Goal: Task Accomplishment & Management: Complete application form

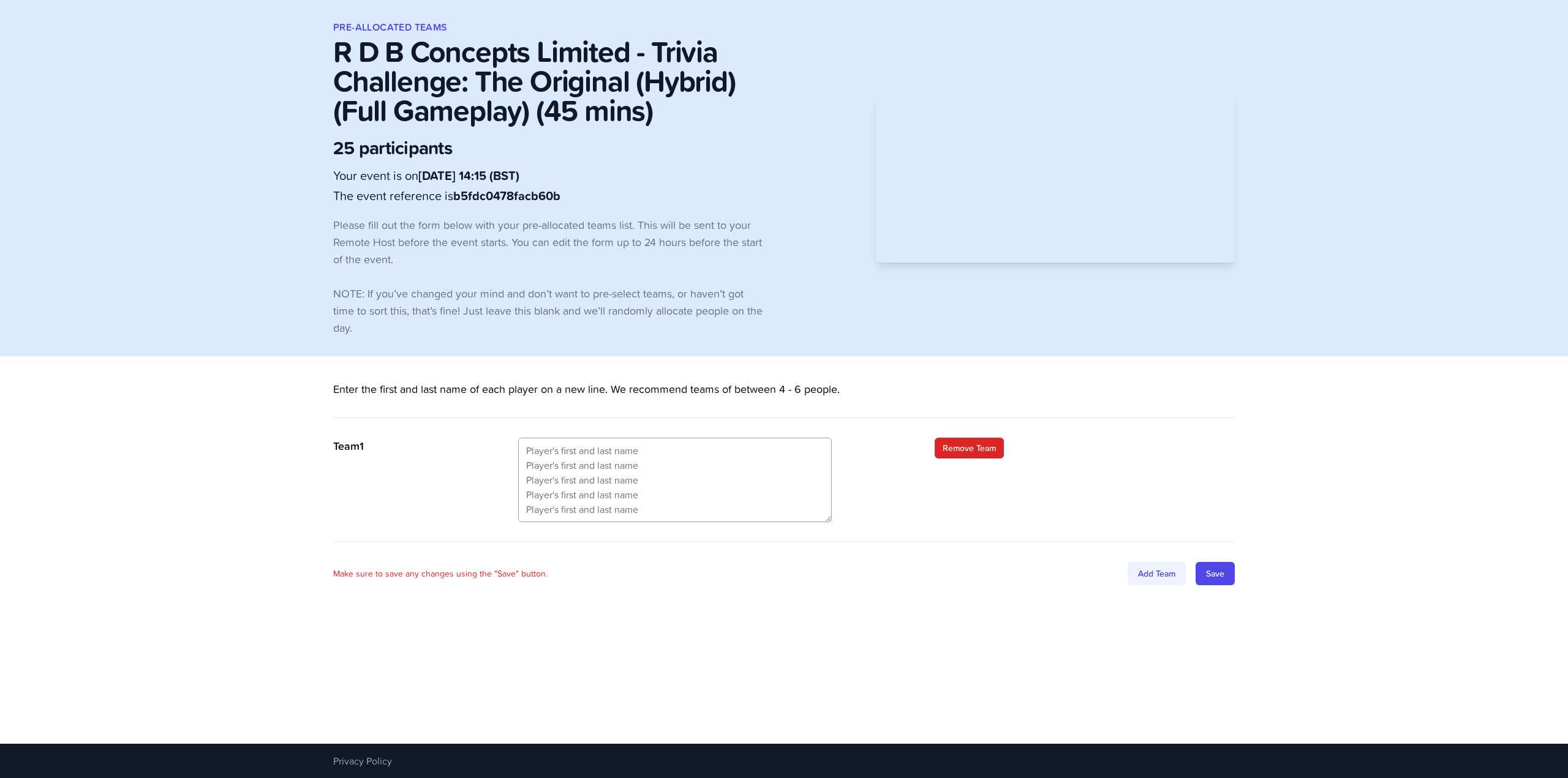
click at [1163, 574] on div "Add Team" at bounding box center [1157, 573] width 58 height 23
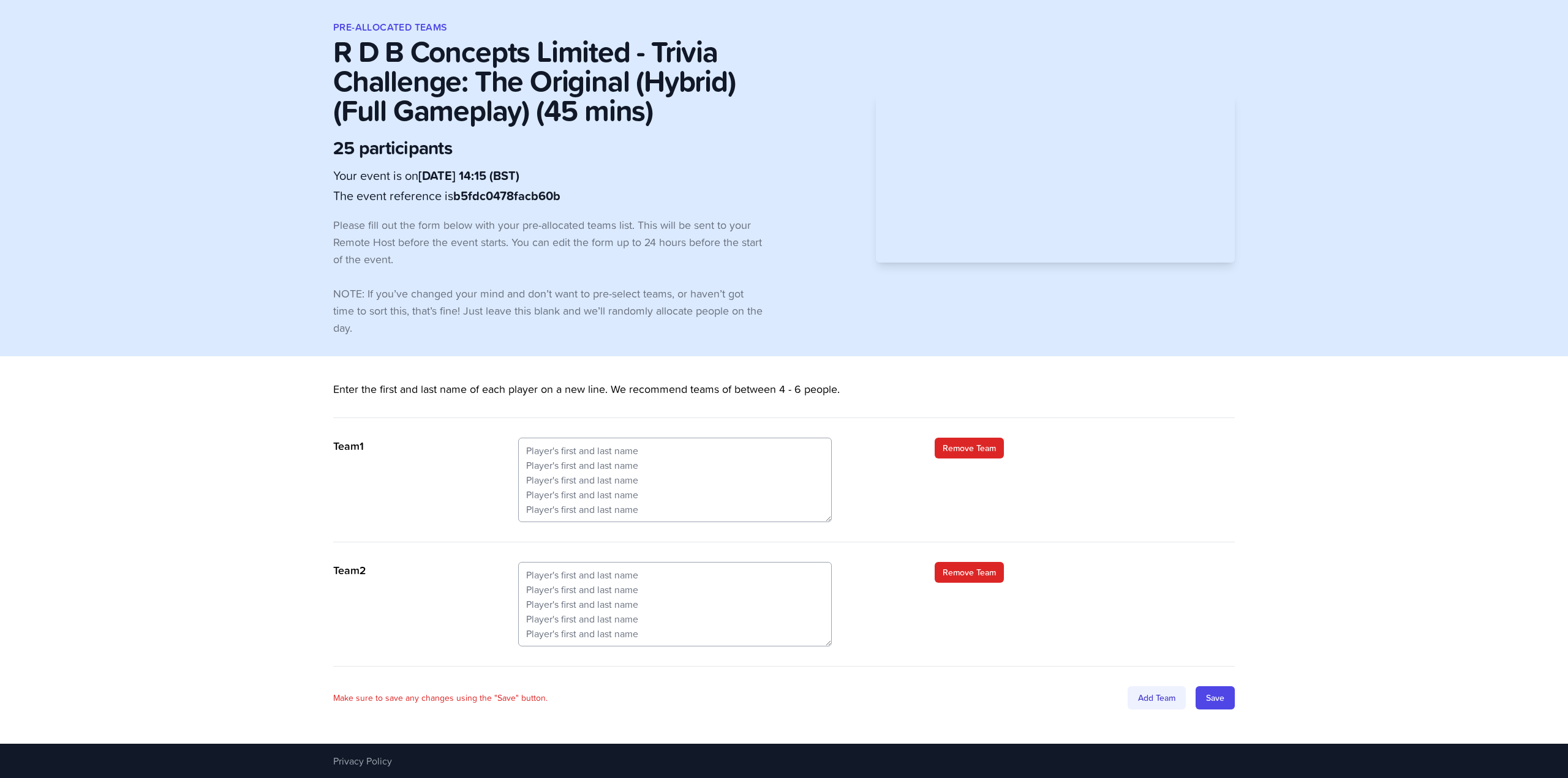
click at [1148, 691] on div "Add Team" at bounding box center [1157, 698] width 58 height 23
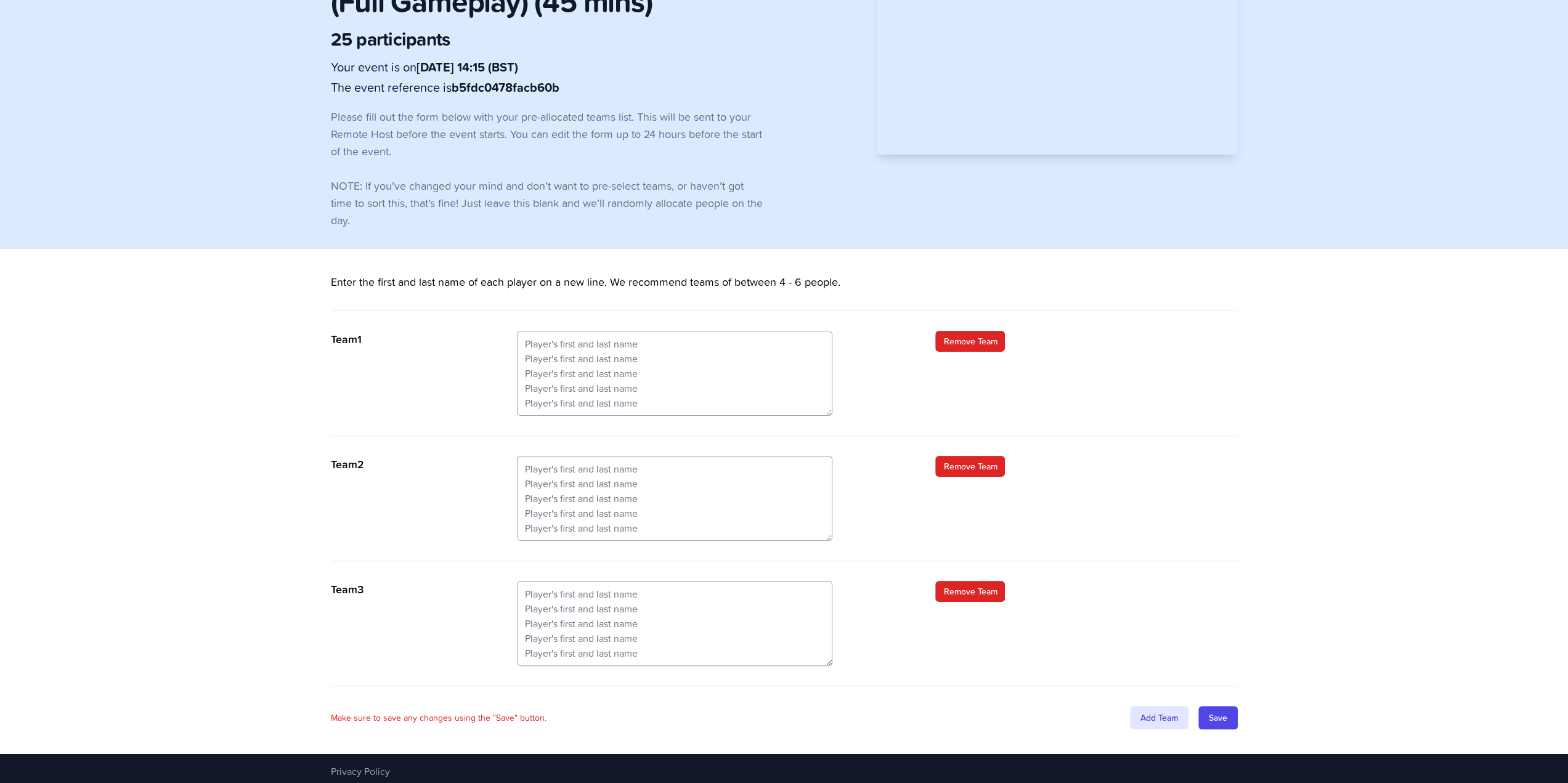
scroll to position [111, 0]
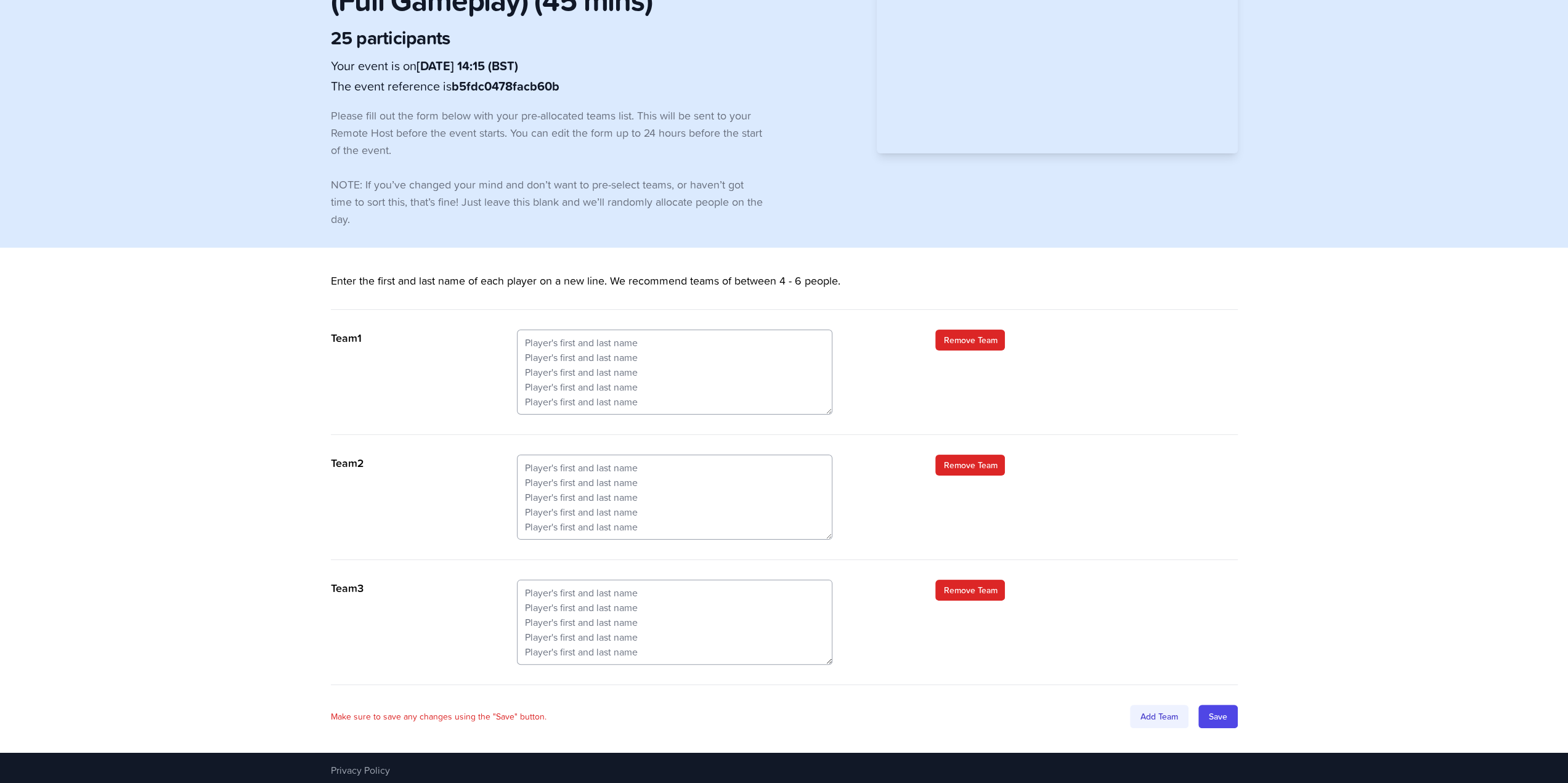
click at [1151, 716] on div "Add Team" at bounding box center [1159, 716] width 58 height 23
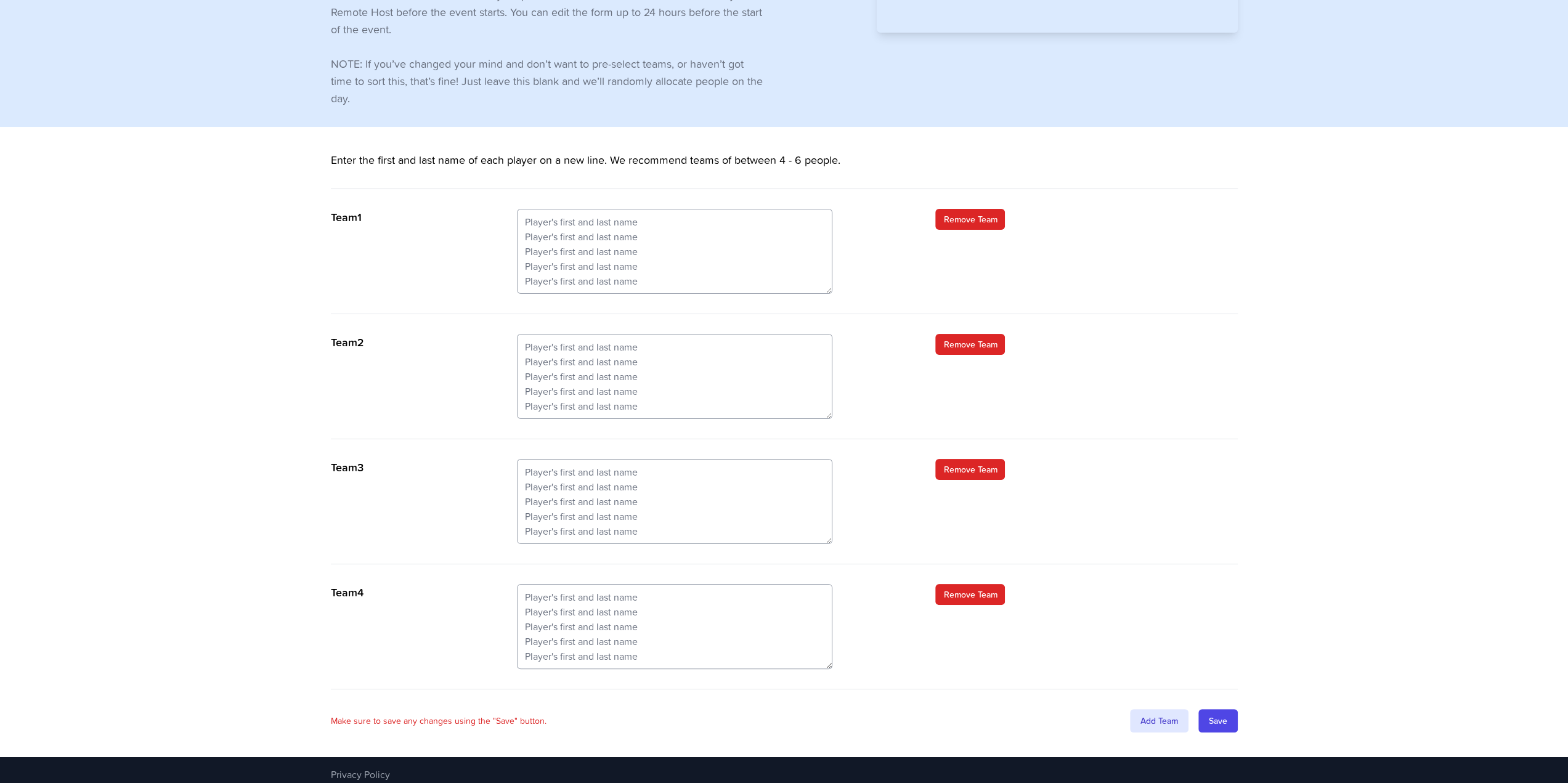
scroll to position [236, 0]
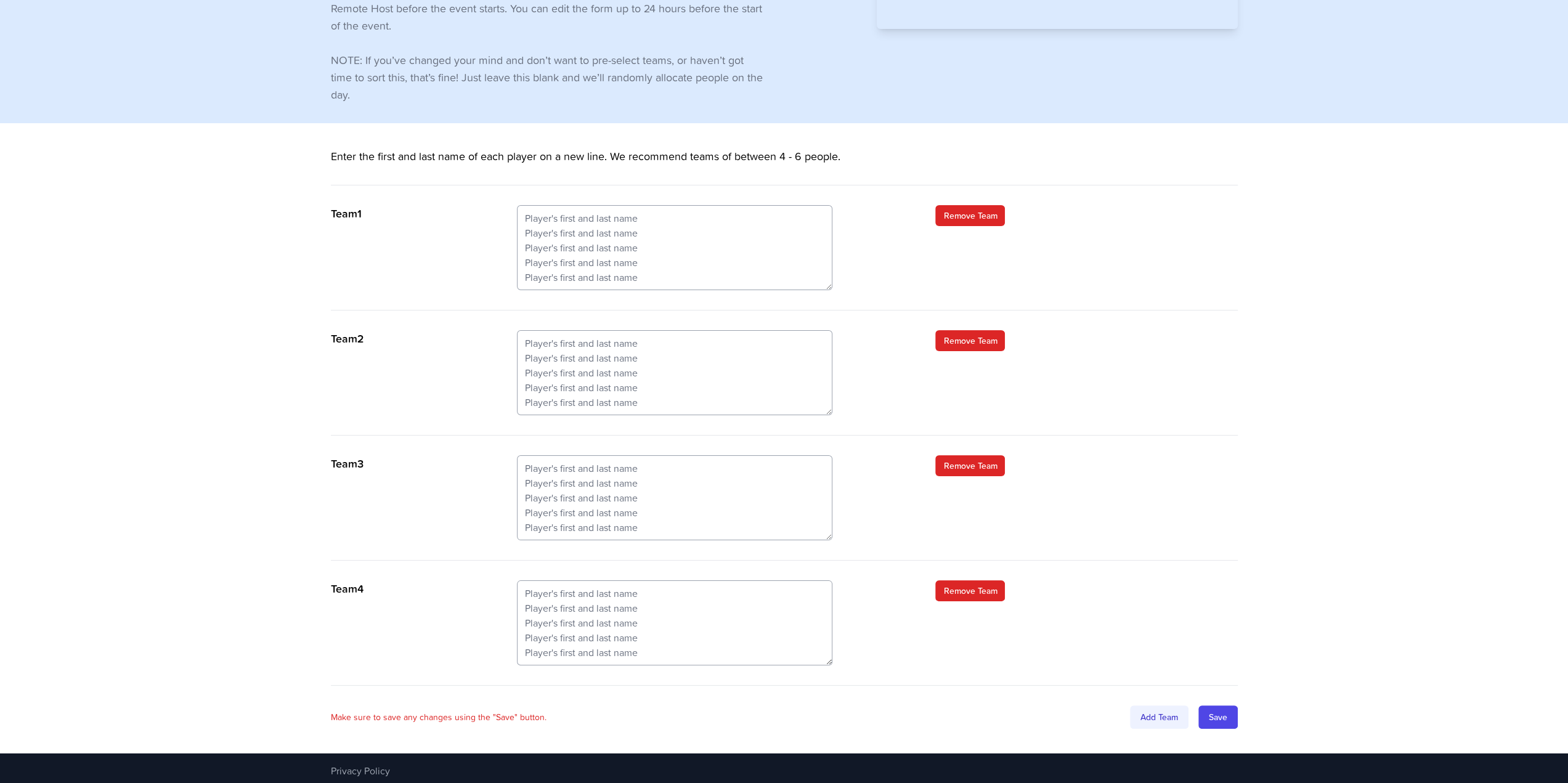
click at [1149, 713] on div "Add Team" at bounding box center [1159, 716] width 58 height 23
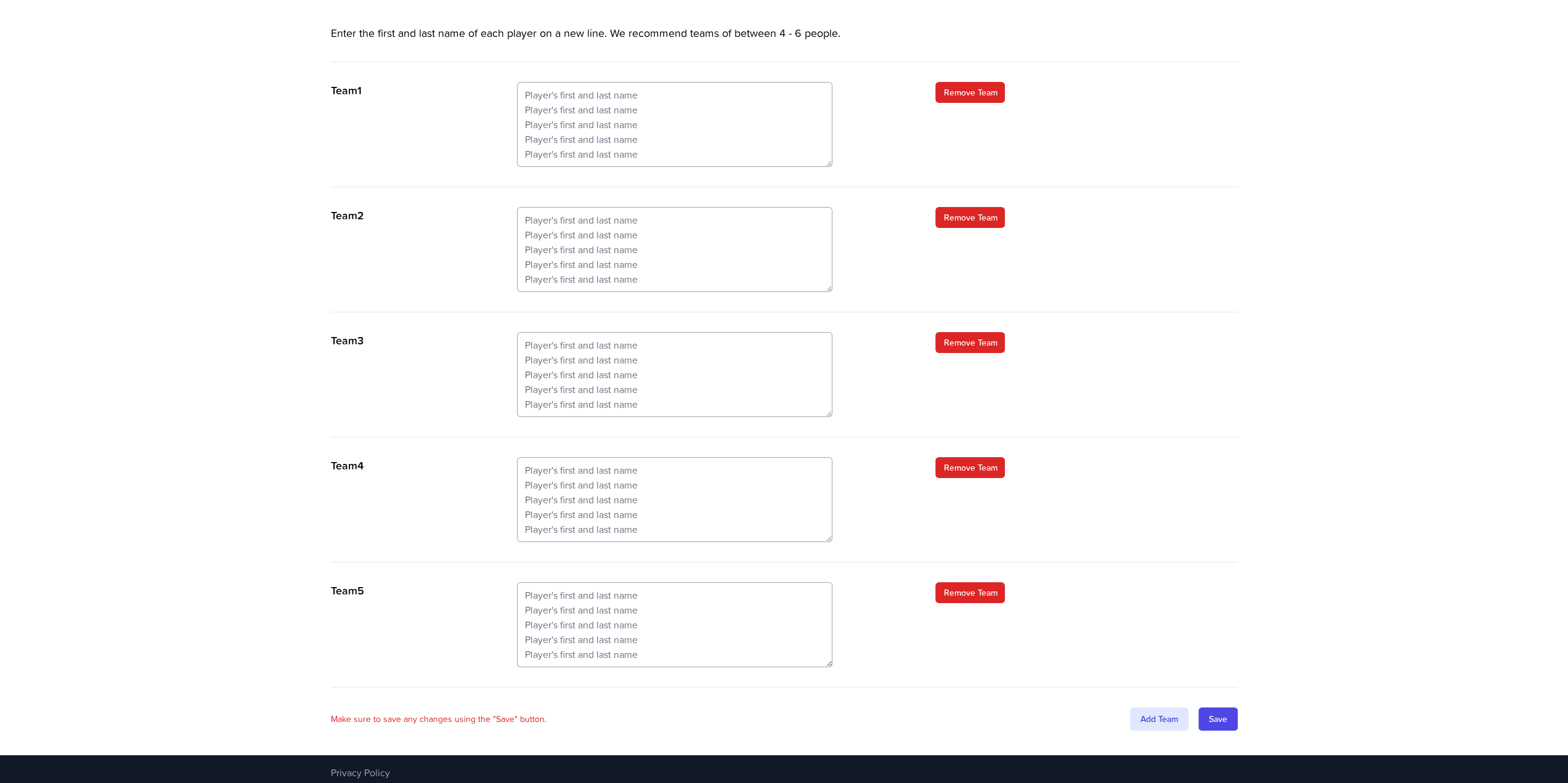
scroll to position [360, 0]
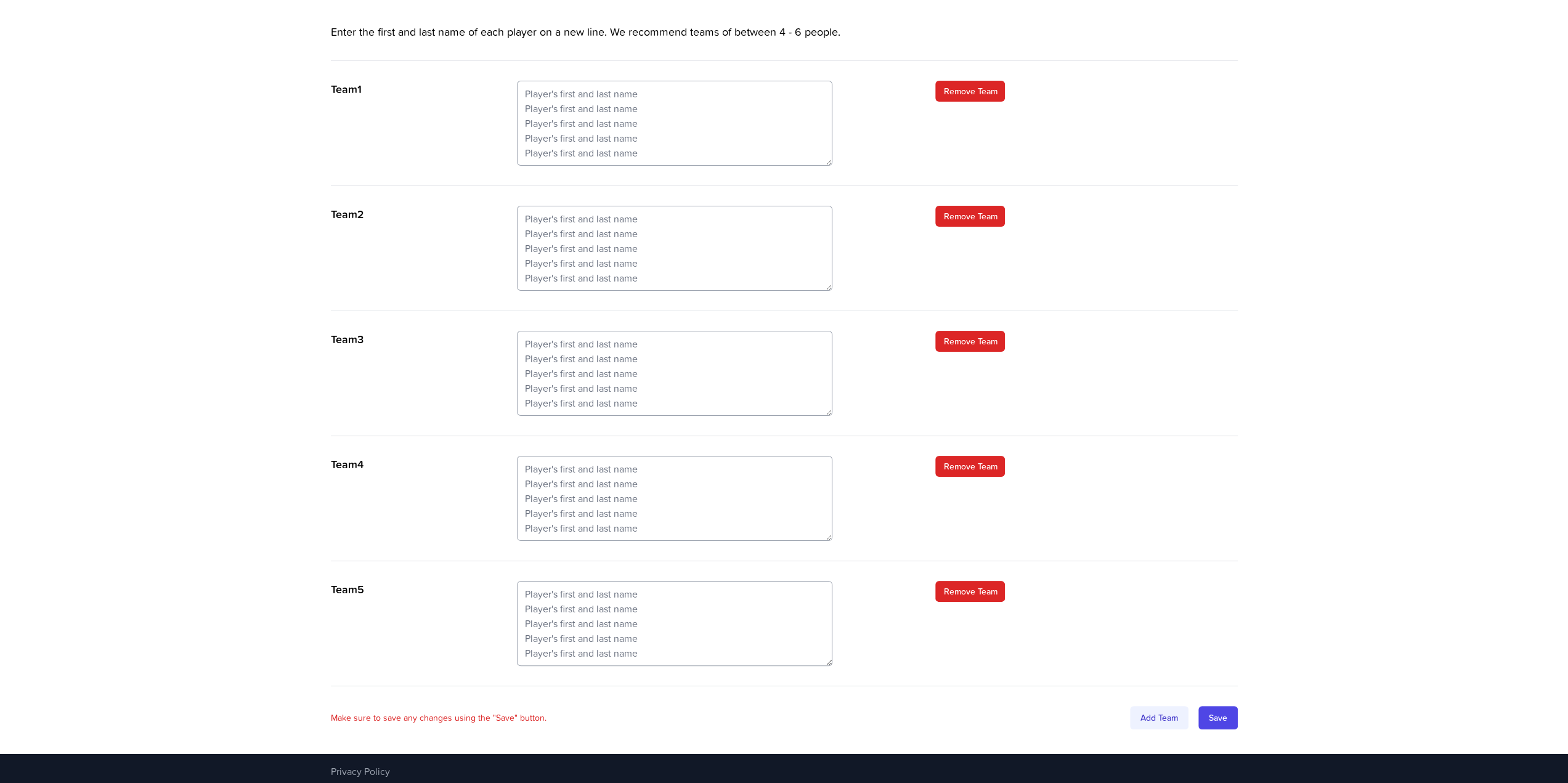
click at [1163, 714] on div "Add Team" at bounding box center [1159, 717] width 58 height 23
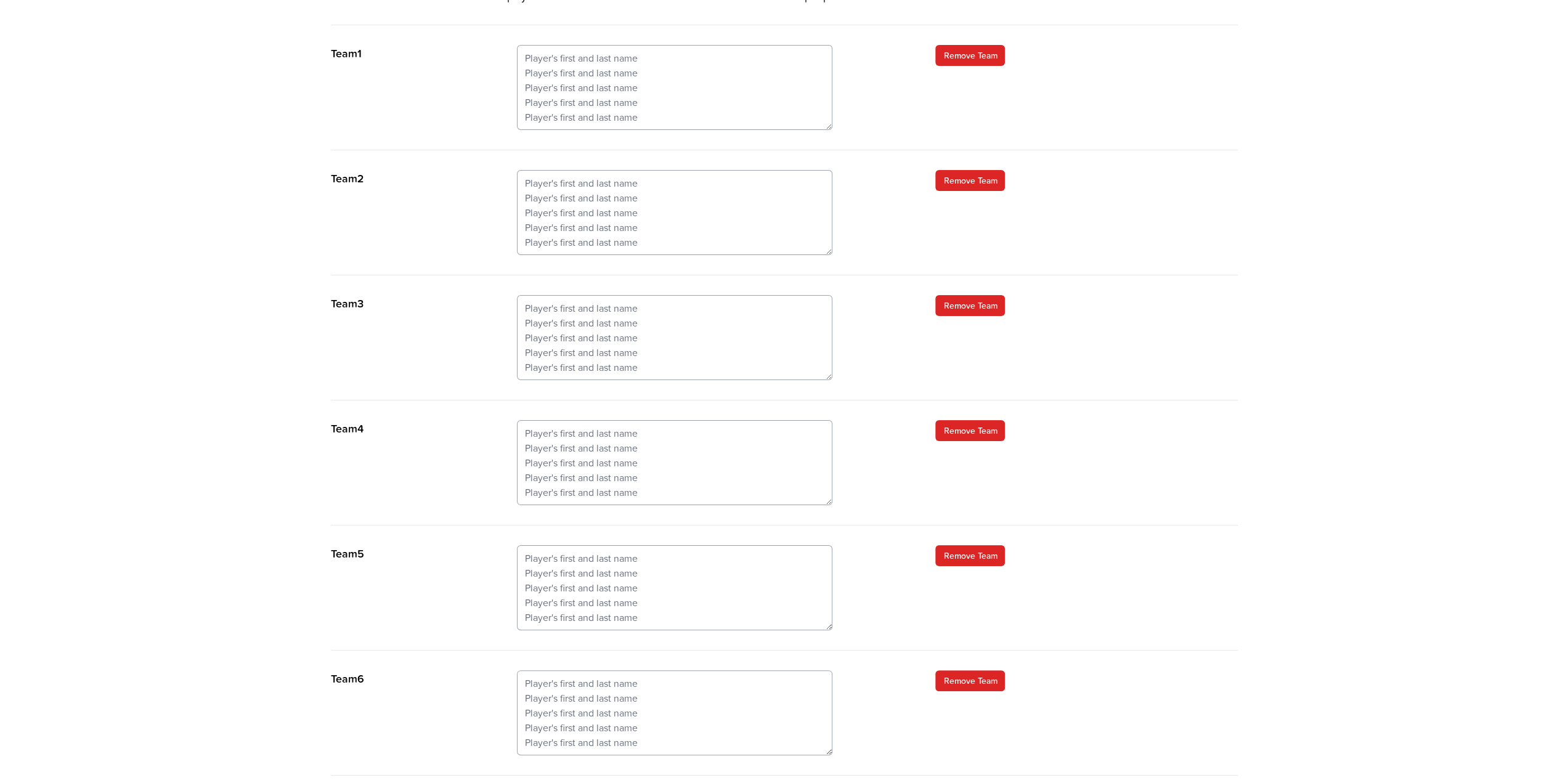
scroll to position [422, 0]
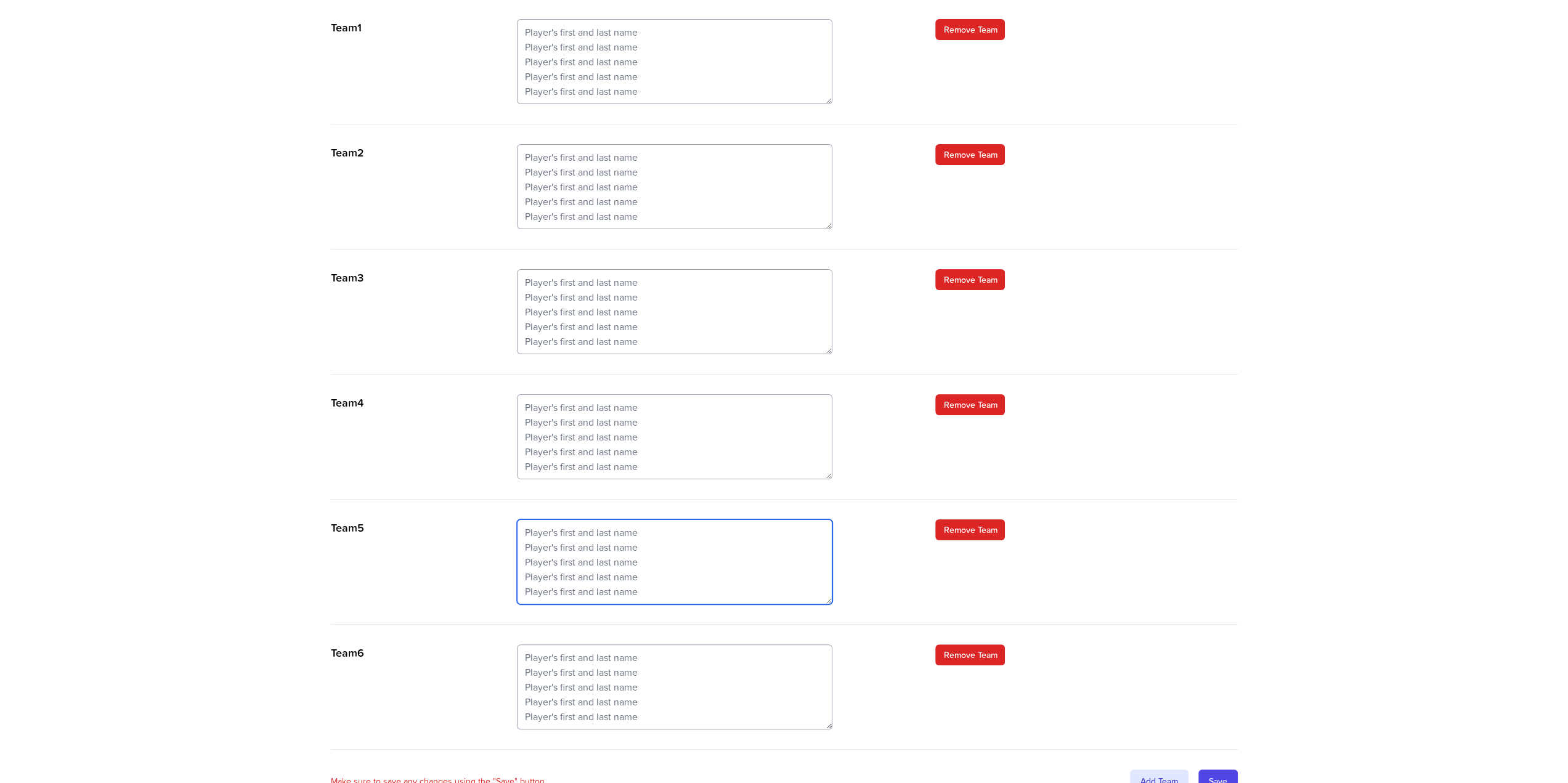
click at [662, 526] on textarea at bounding box center [674, 562] width 316 height 85
type textarea "Antonia Justin Sue William Kate"
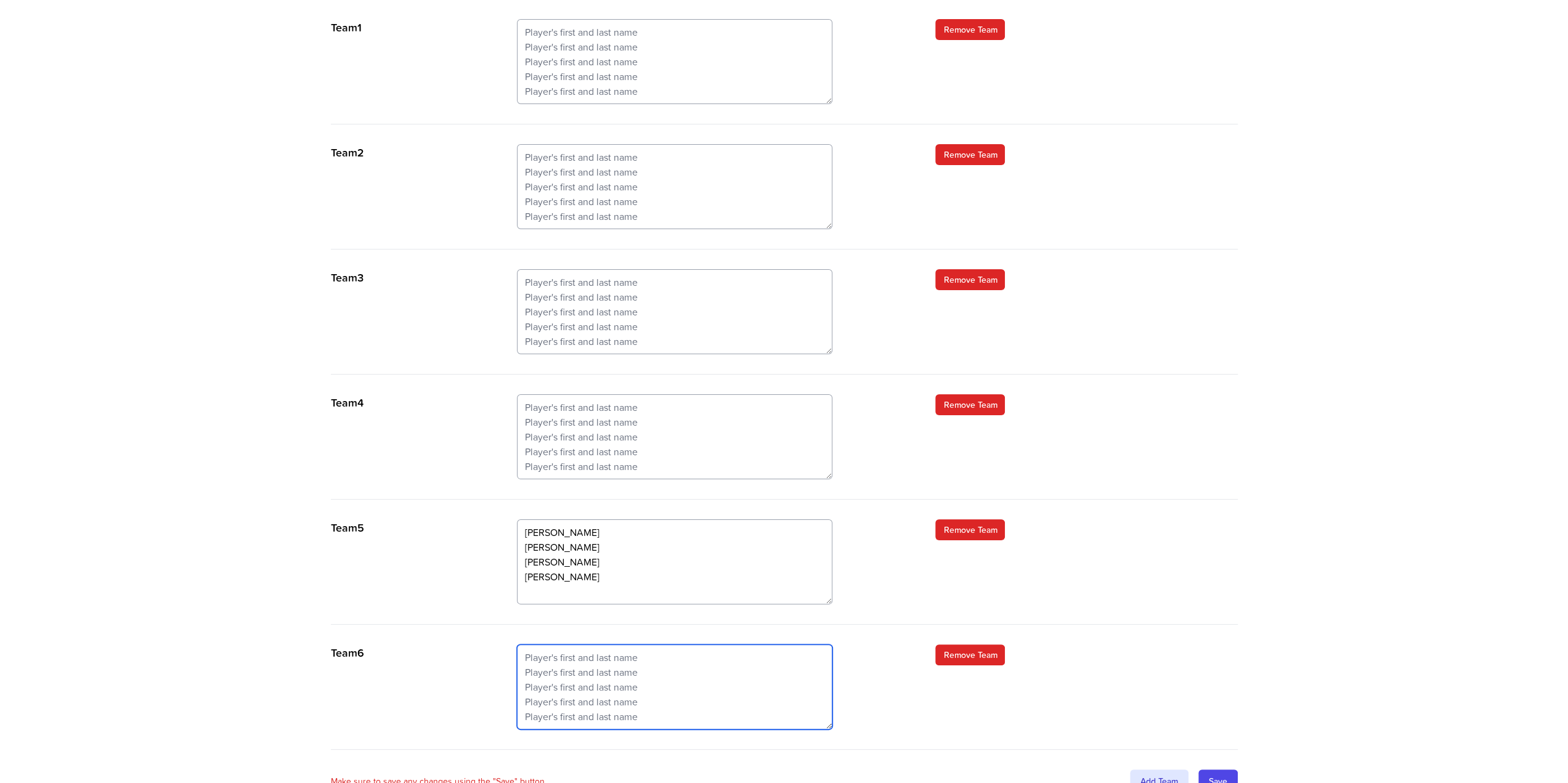
click at [579, 657] on textarea at bounding box center [674, 687] width 316 height 85
click at [548, 696] on textarea "Chinedu Sally Colin S" at bounding box center [674, 687] width 316 height 85
type textarea "Chinedu Sally Colin S Raveendra"
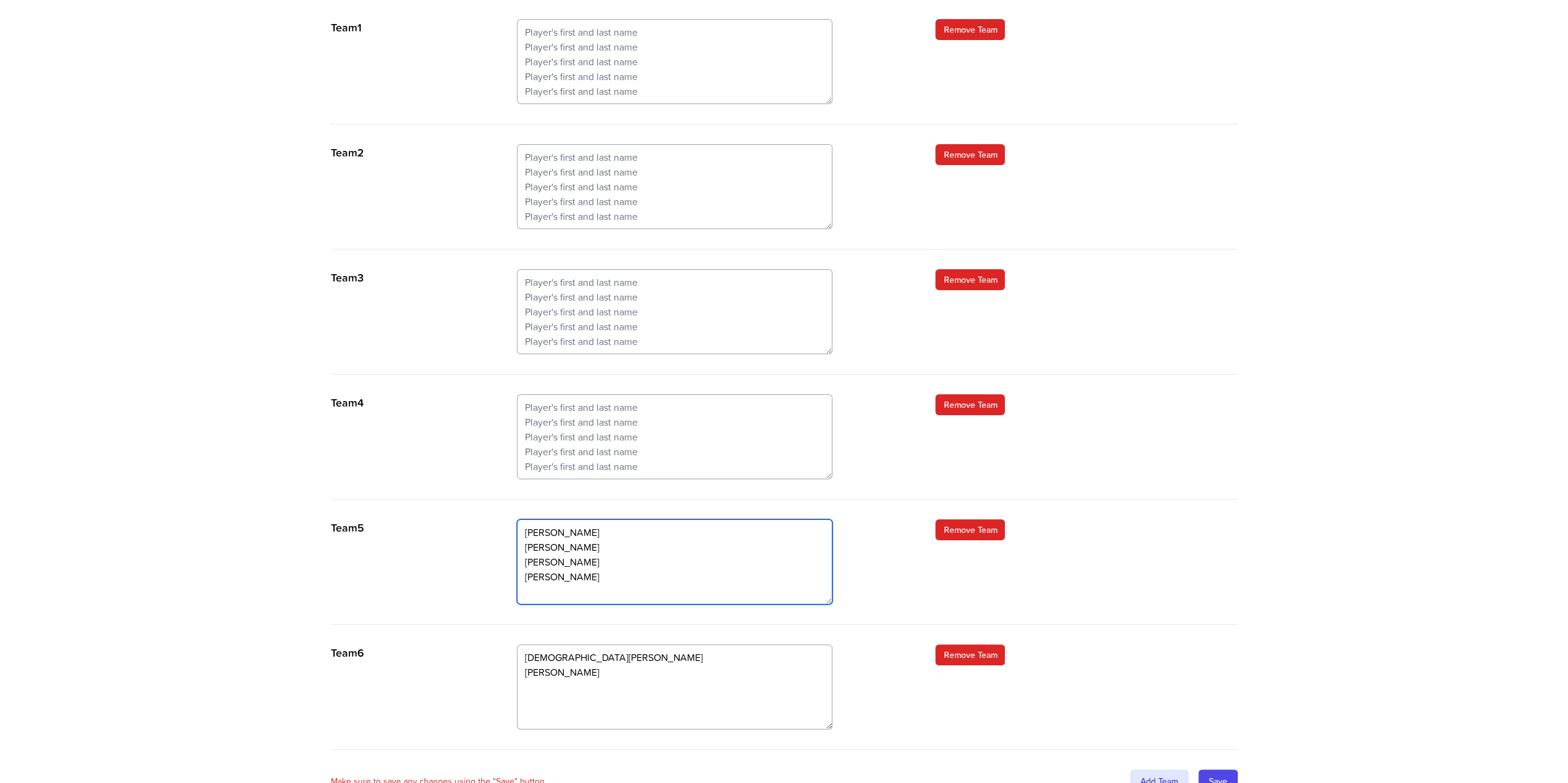
click at [595, 586] on textarea "Antonia Justin Sue William Kate" at bounding box center [674, 562] width 316 height 85
type textarea "Antonia Justin Sue William Kate Richard"
click at [886, 455] on div "Team 4 Remove Team" at bounding box center [784, 446] width 907 height 105
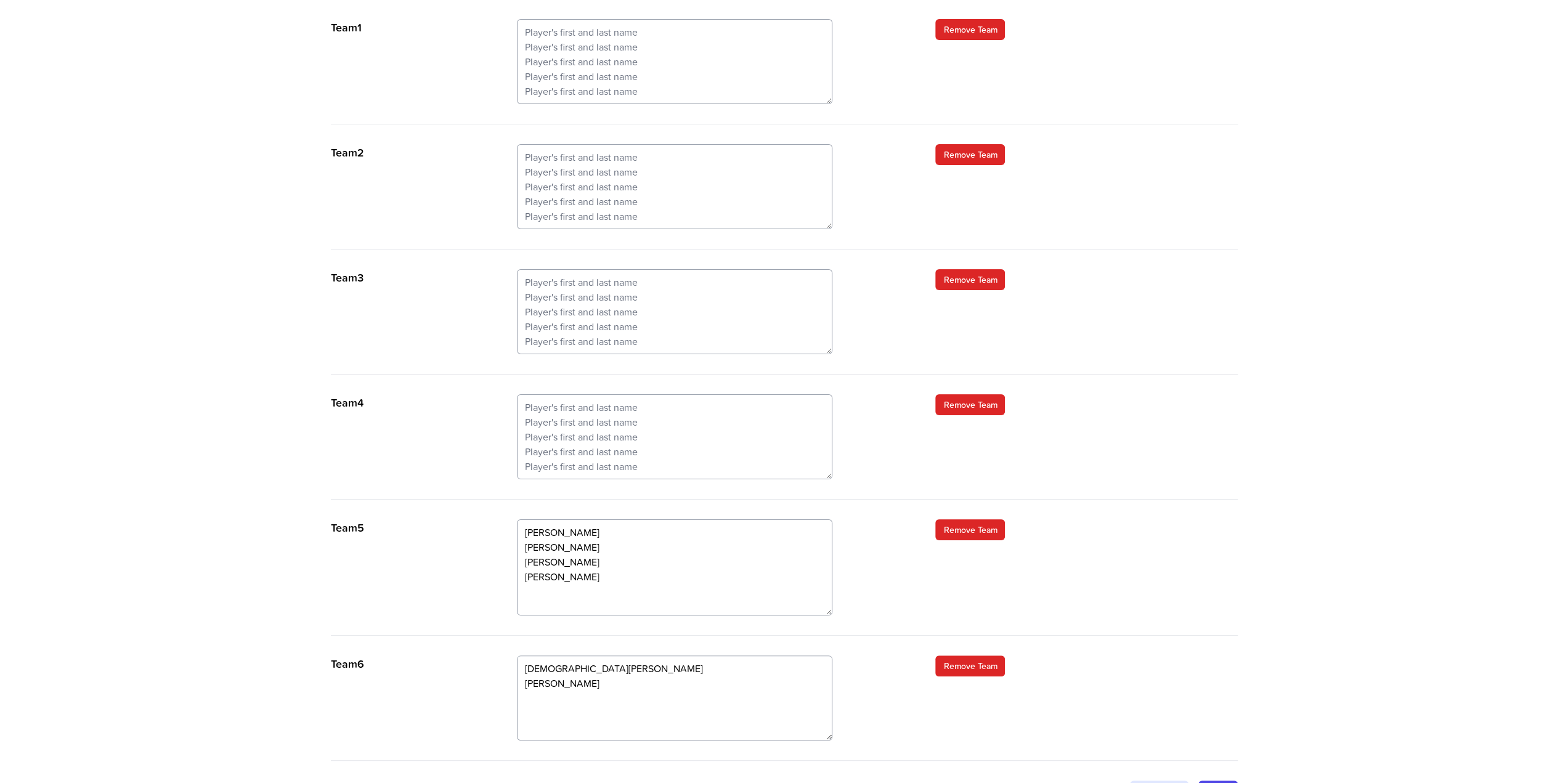
drag, startPoint x: 825, startPoint y: 598, endPoint x: 826, endPoint y: 610, distance: 12.0
click at [826, 610] on textarea "Antonia Justin Sue William Kate Richard" at bounding box center [674, 568] width 316 height 96
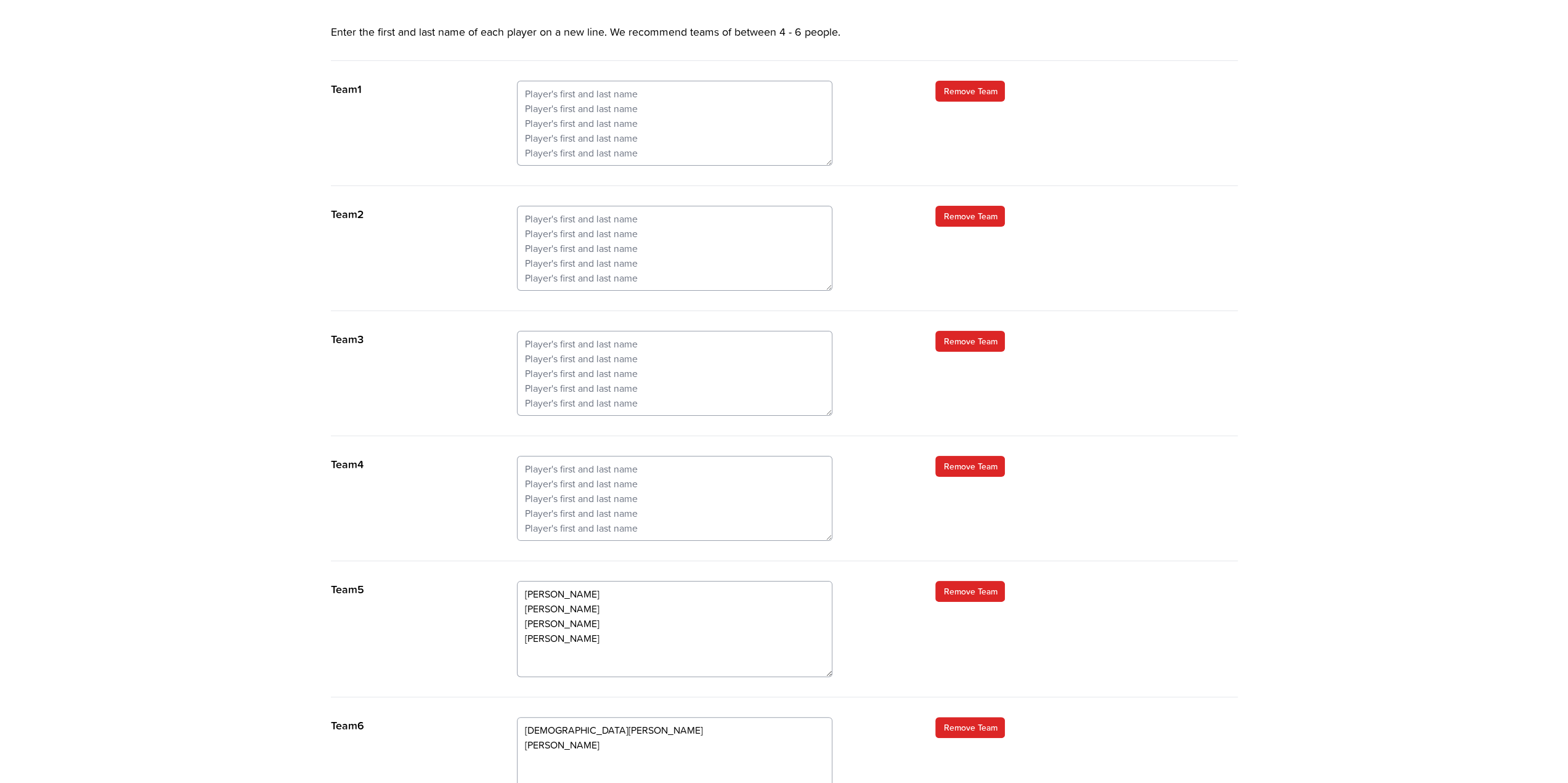
scroll to position [422, 0]
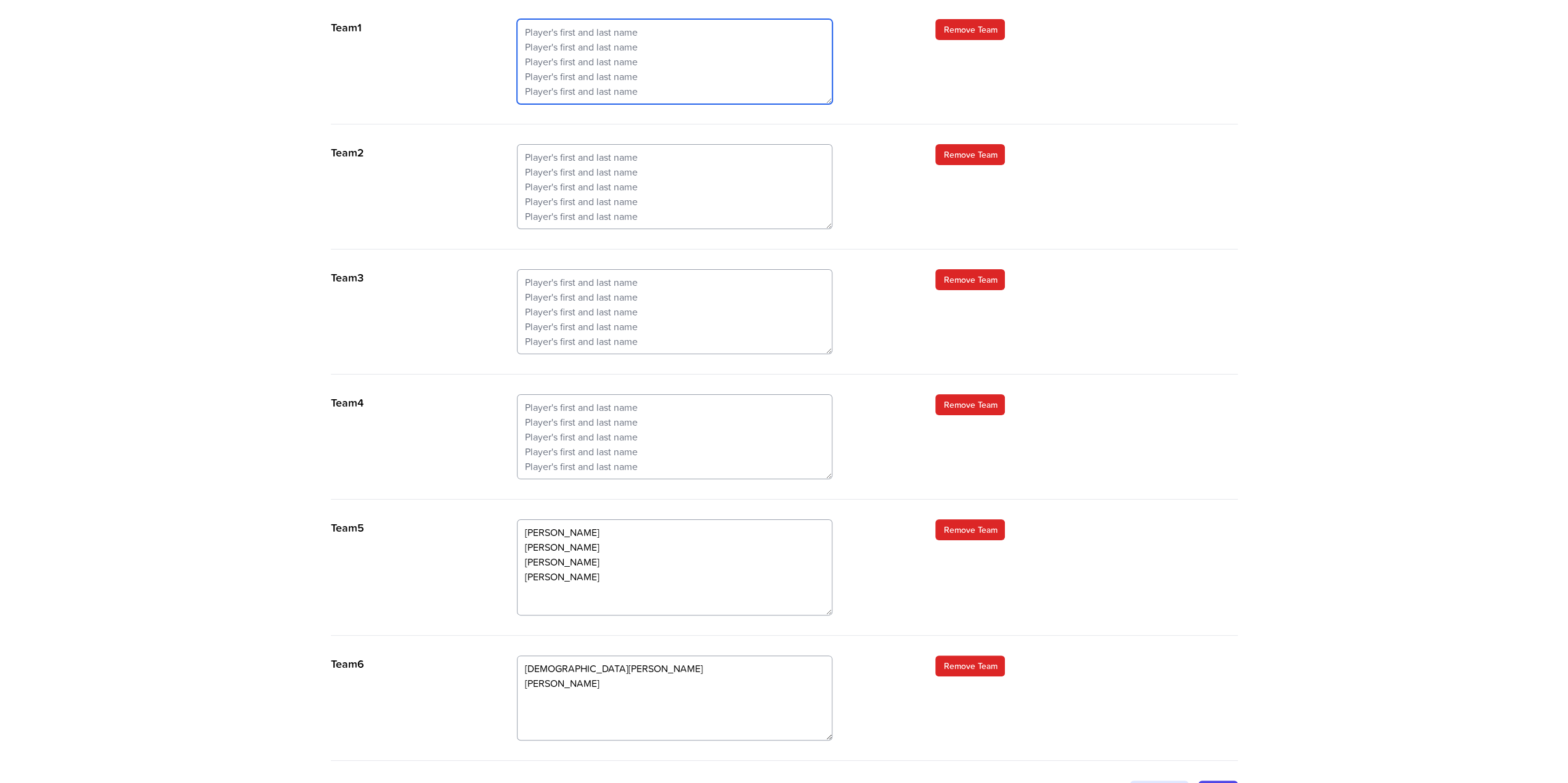
click at [585, 30] on textarea at bounding box center [674, 62] width 316 height 85
type textarea "Mark"
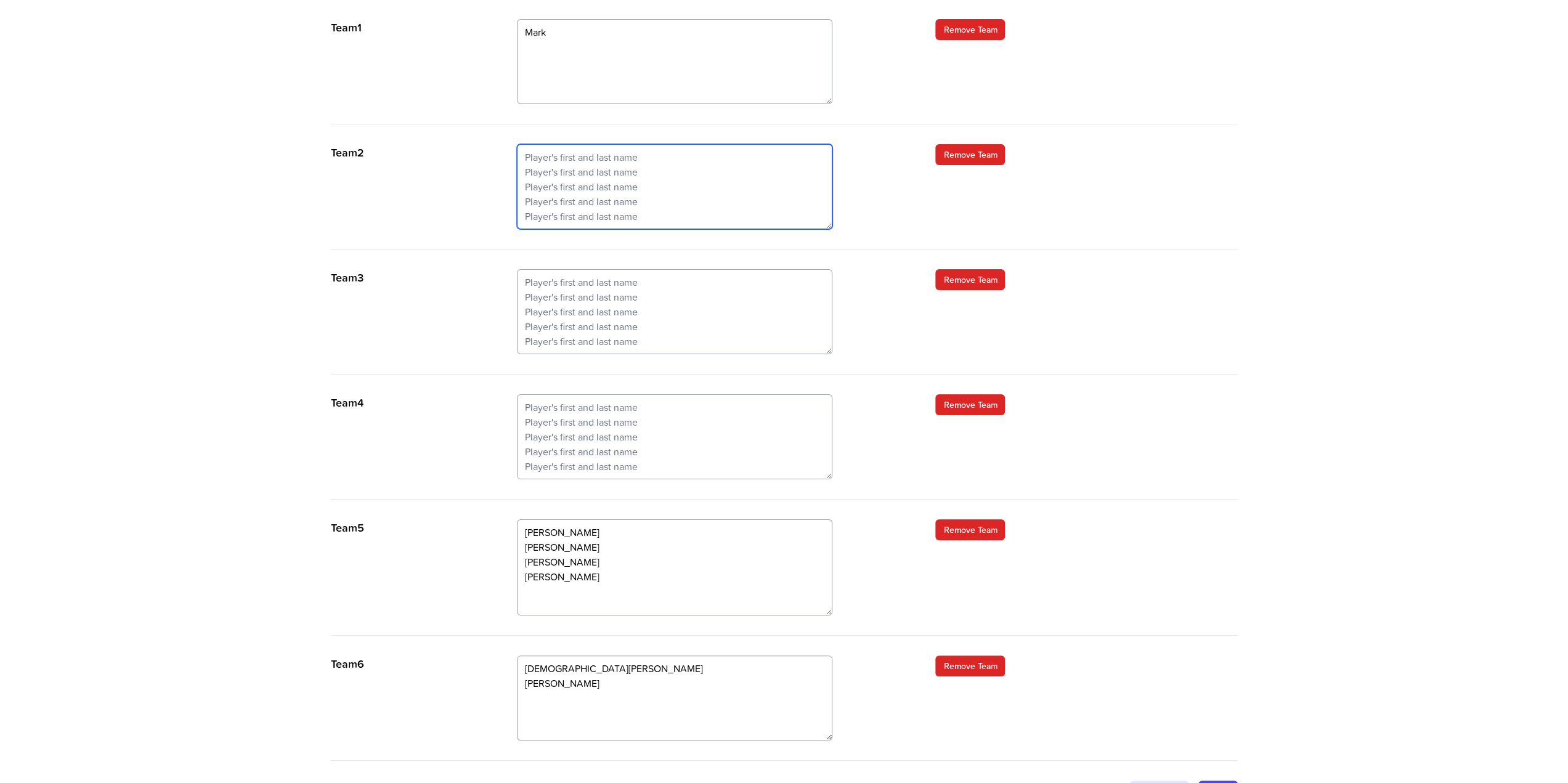
click at [648, 159] on textarea at bounding box center [674, 187] width 316 height 85
type textarea "Temi"
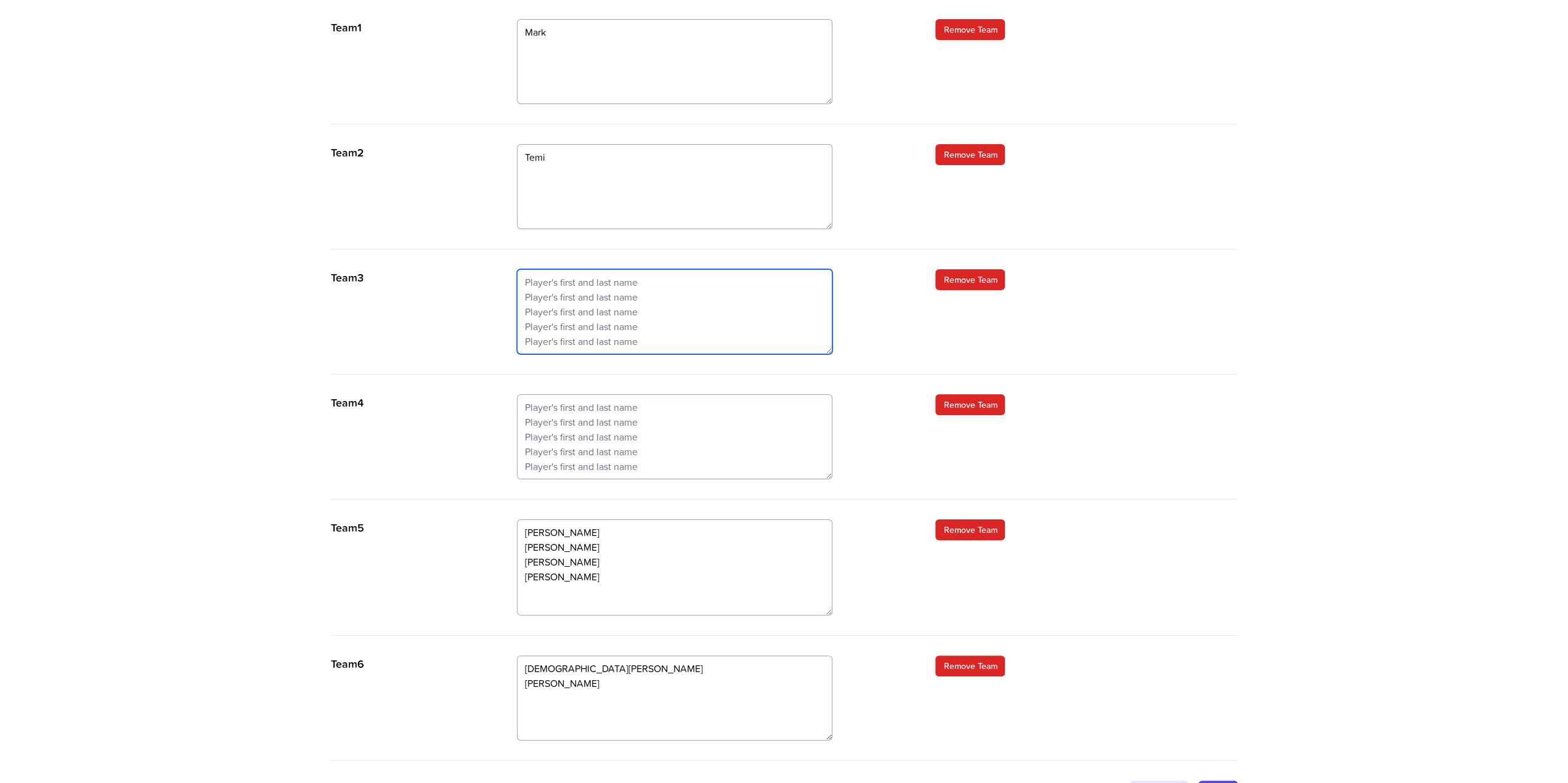
click at [576, 277] on textarea at bounding box center [674, 312] width 316 height 85
type textarea "Ravi"
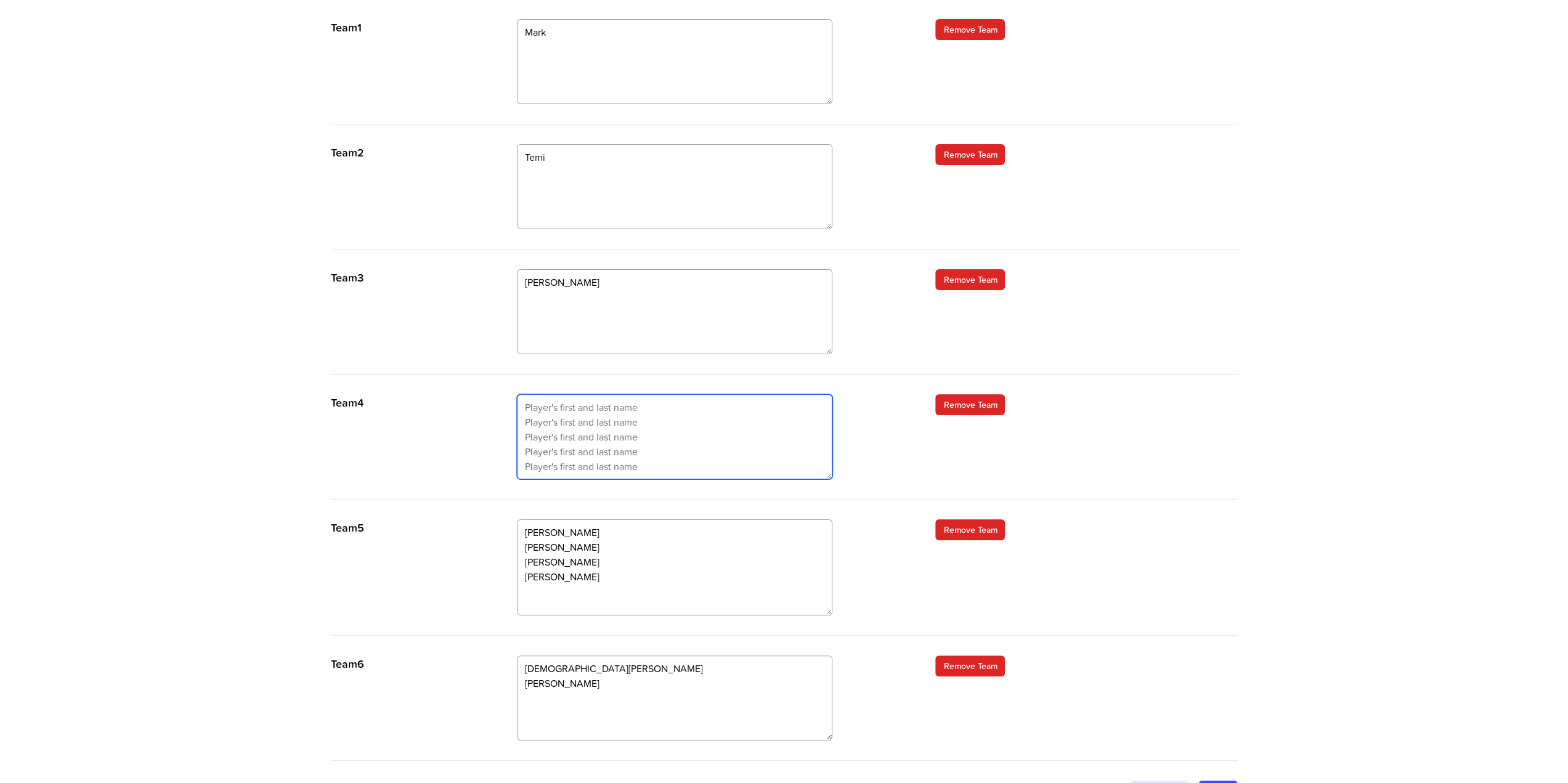
click at [541, 400] on textarea at bounding box center [674, 437] width 316 height 85
type textarea "Sam"
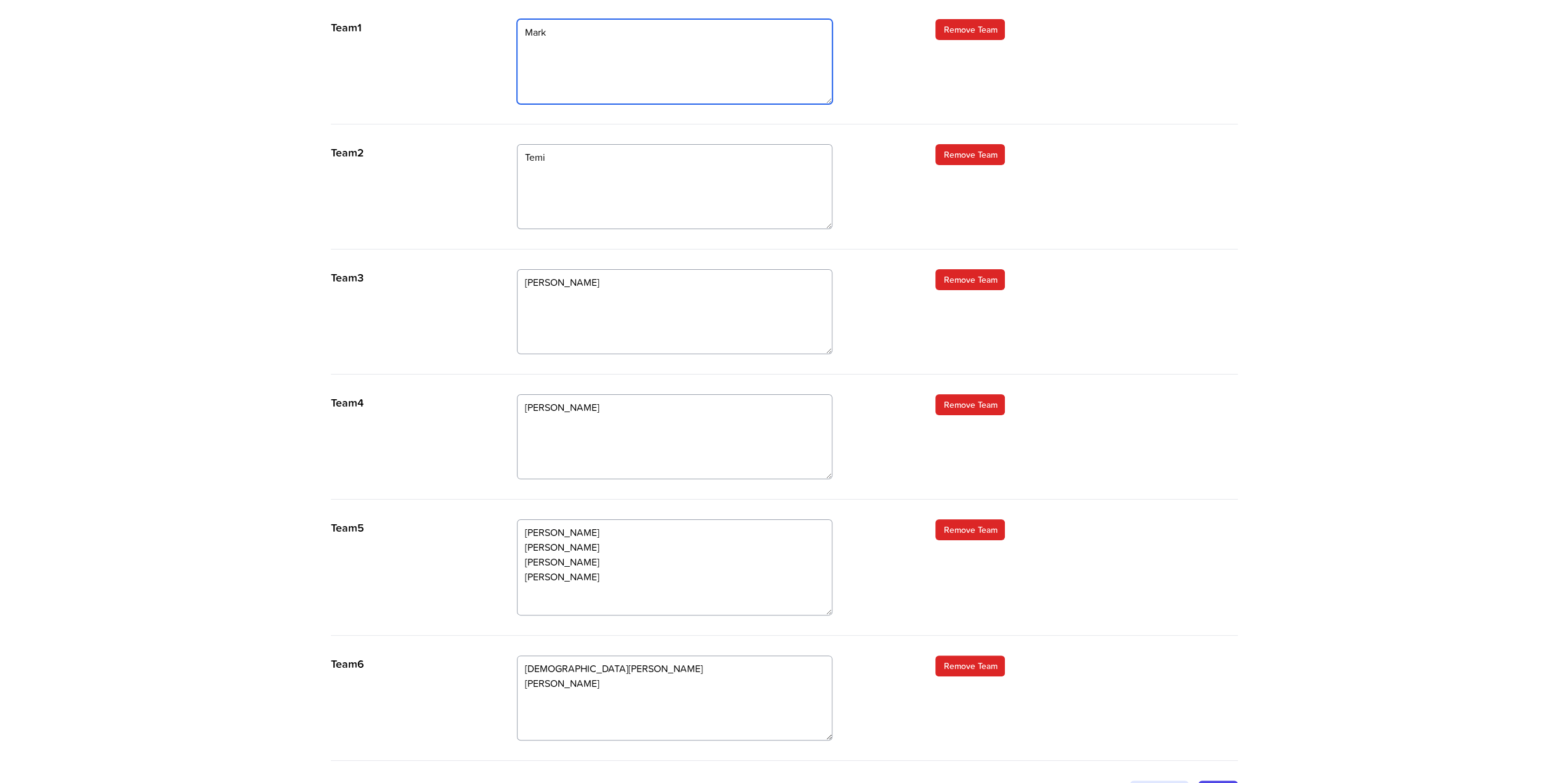
click at [529, 43] on textarea "Mark" at bounding box center [674, 62] width 316 height 85
type textarea "Mark Richard K"
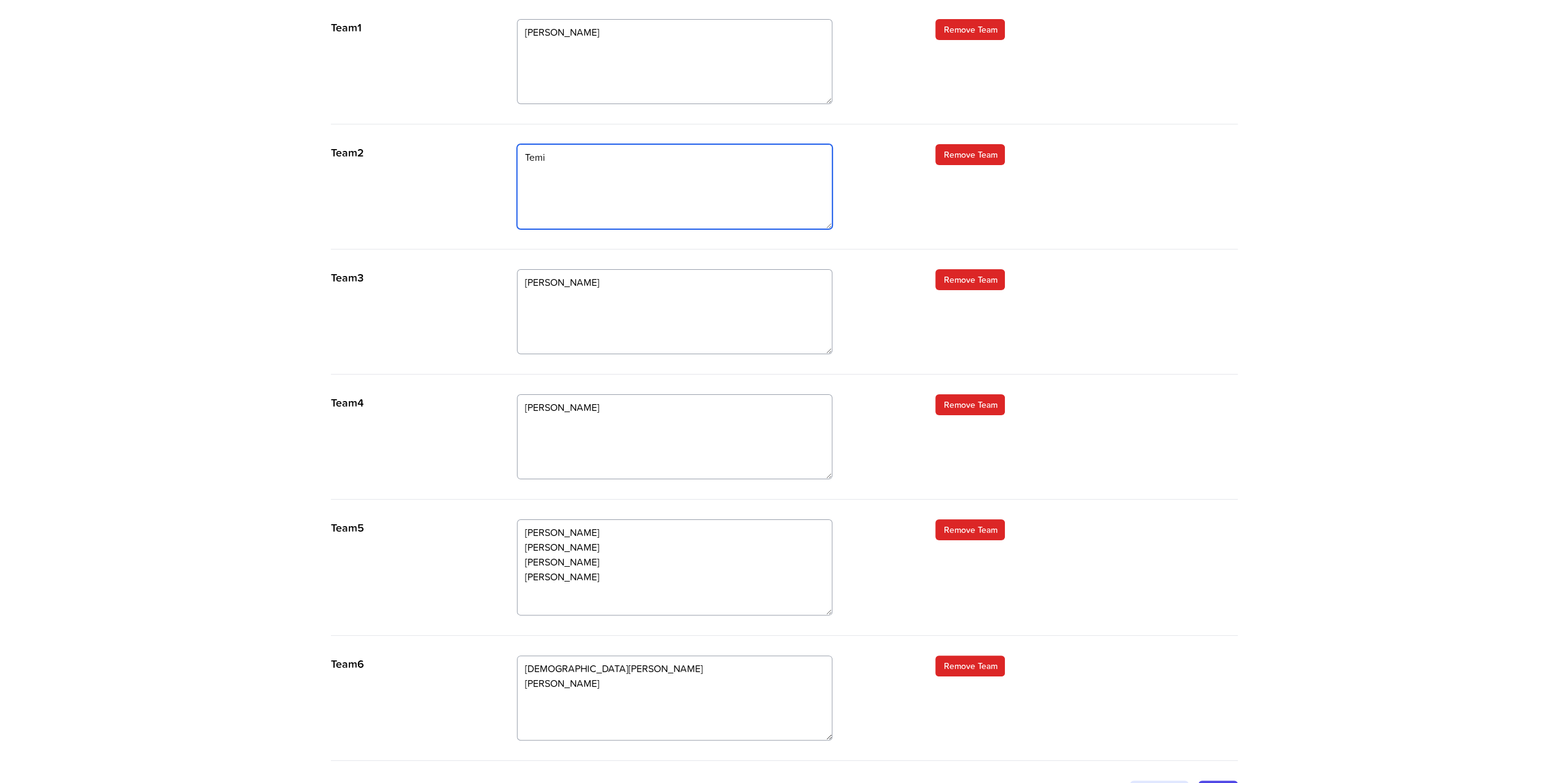
click at [542, 168] on textarea "Temi" at bounding box center [674, 187] width 316 height 85
click at [580, 158] on textarea "Temi" at bounding box center [674, 187] width 316 height 85
type textarea "Temi Kash"
click at [554, 283] on textarea "Ravi" at bounding box center [674, 312] width 316 height 85
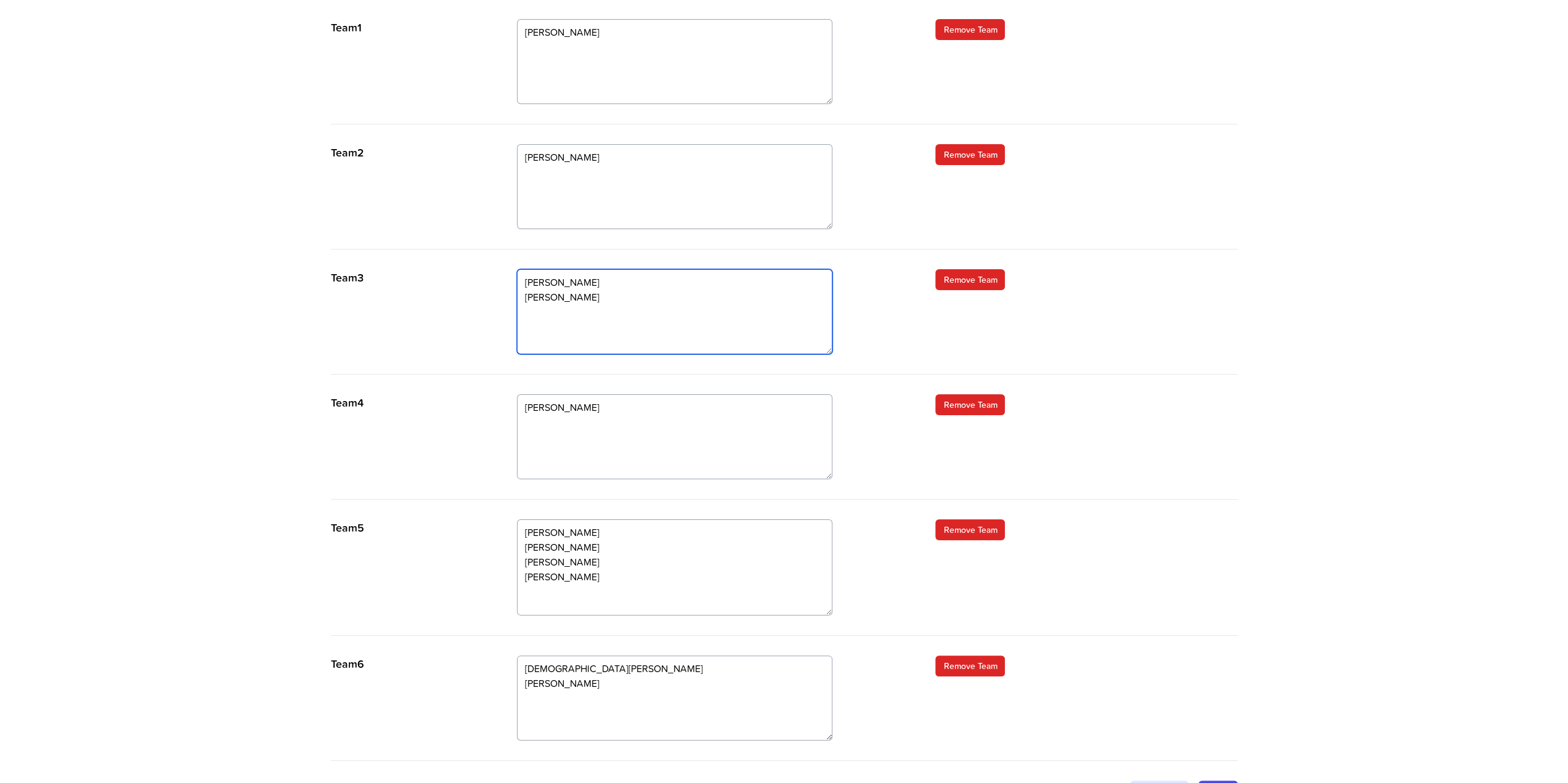
type textarea "Ravi Natalie"
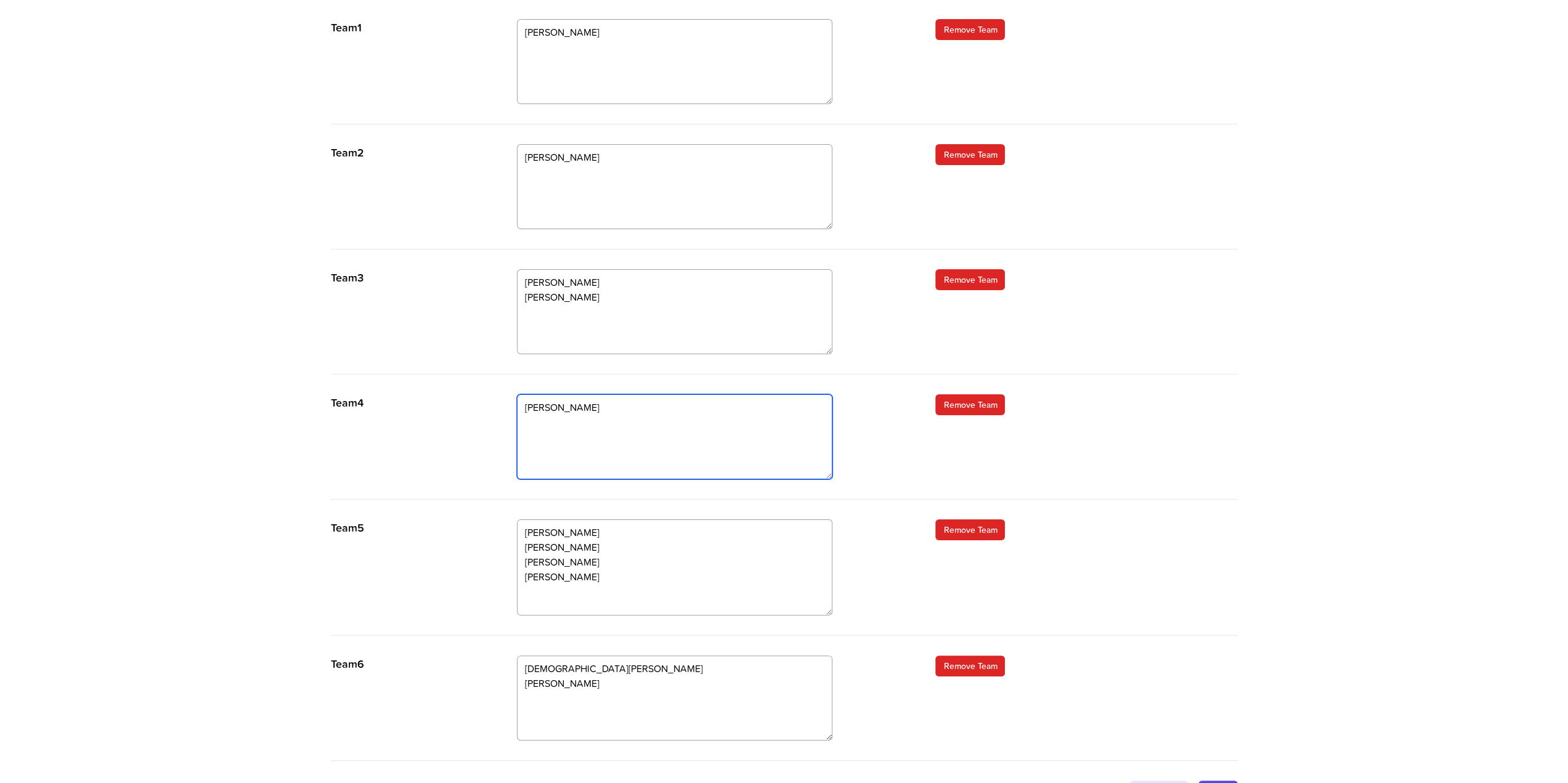
click at [568, 404] on textarea "Sam" at bounding box center [674, 437] width 316 height 85
type textarea "Sam Mumtaz"
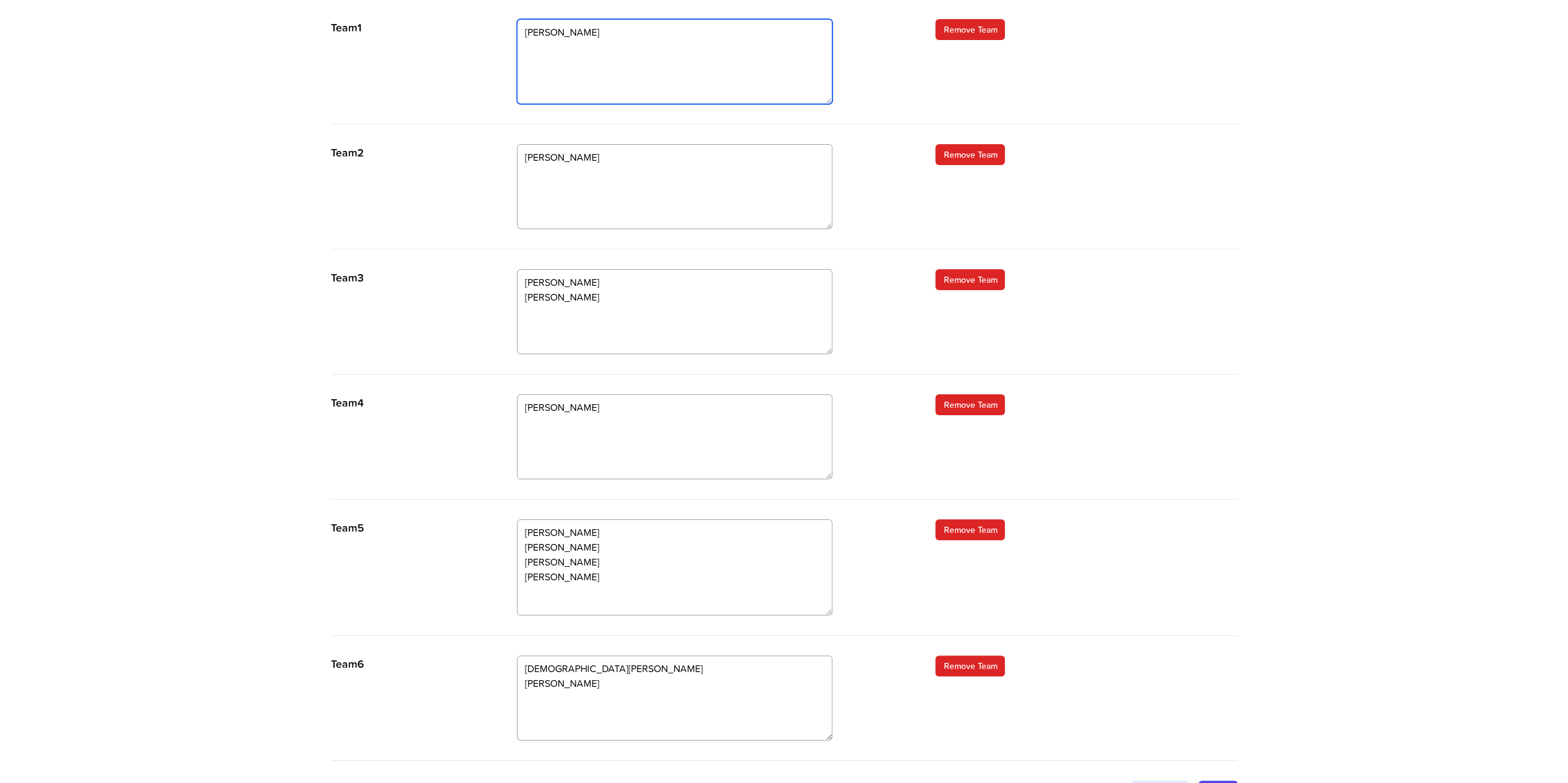
click at [577, 47] on textarea "Mark Richard K" at bounding box center [674, 62] width 316 height 85
type textarea "Mark Richard K Olivia"
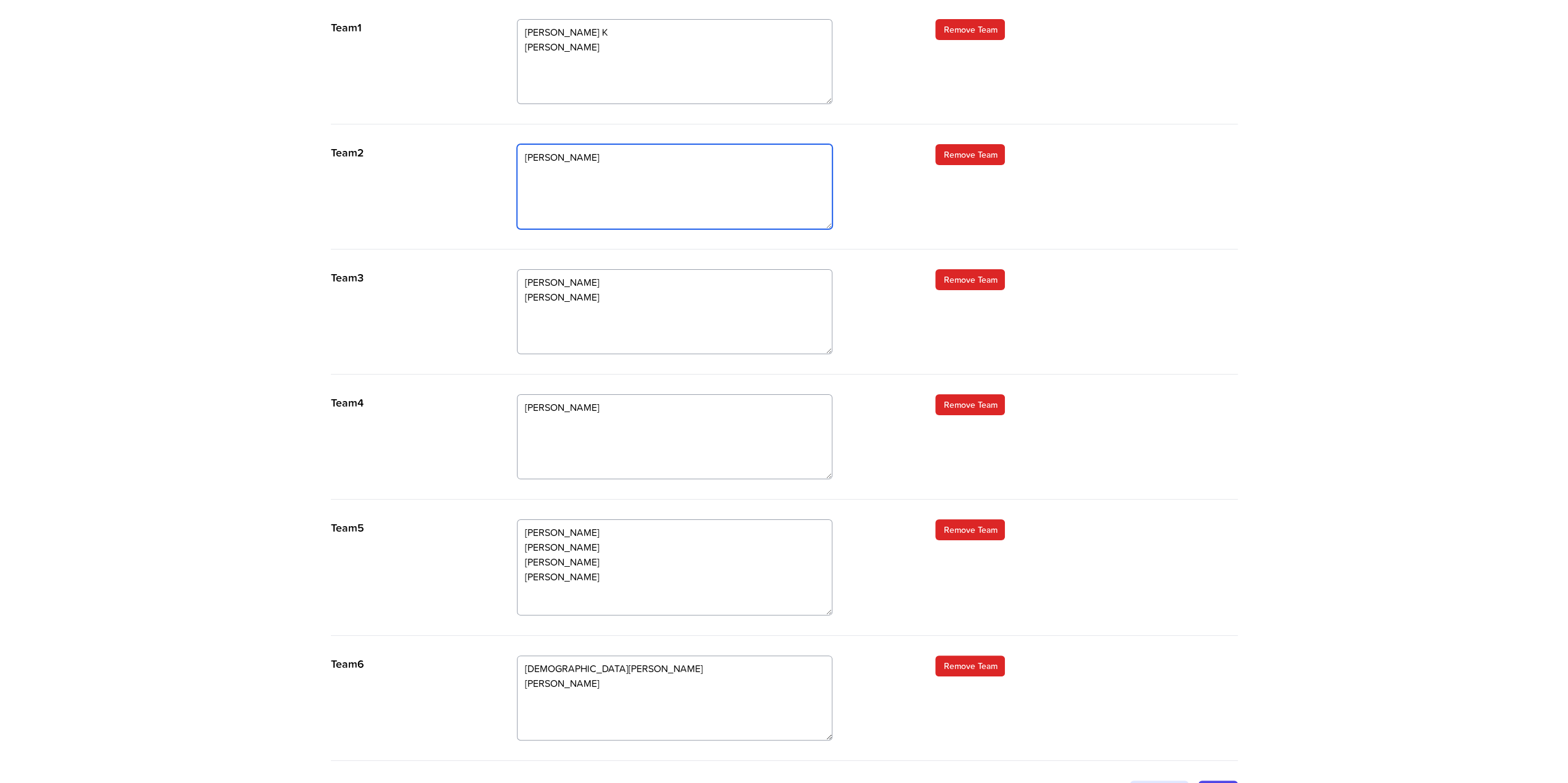
click at [565, 174] on textarea "Temi Kash" at bounding box center [674, 187] width 316 height 85
type textarea "Temi Kash Michal"
click at [576, 299] on textarea "Ravi Natalie" at bounding box center [674, 312] width 316 height 85
type textarea "Ravi Natalie Phill"
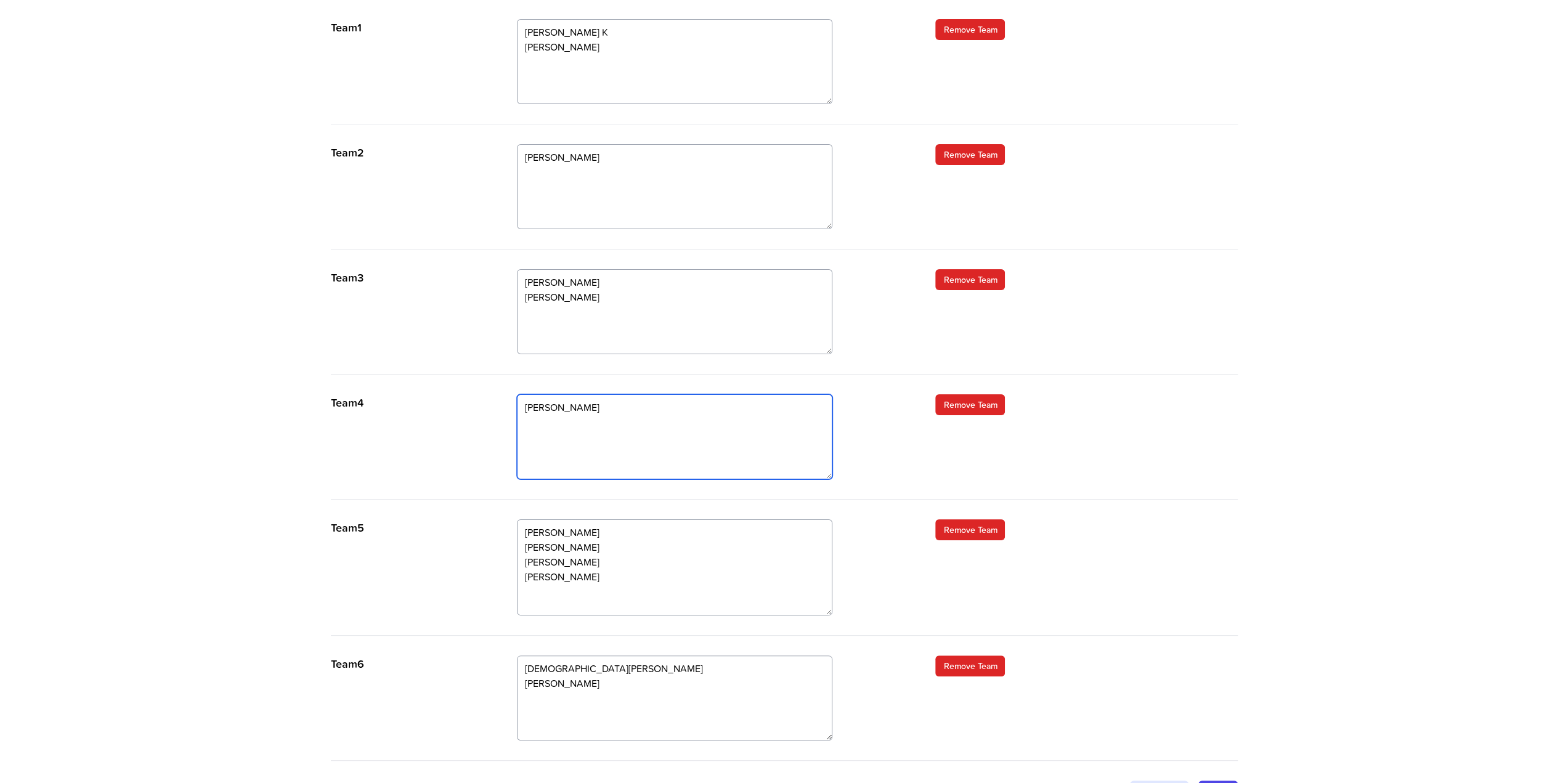
click at [574, 415] on textarea "Sam Mumtaz" at bounding box center [674, 437] width 316 height 85
type textarea "Sam Mumtaz Kieron"
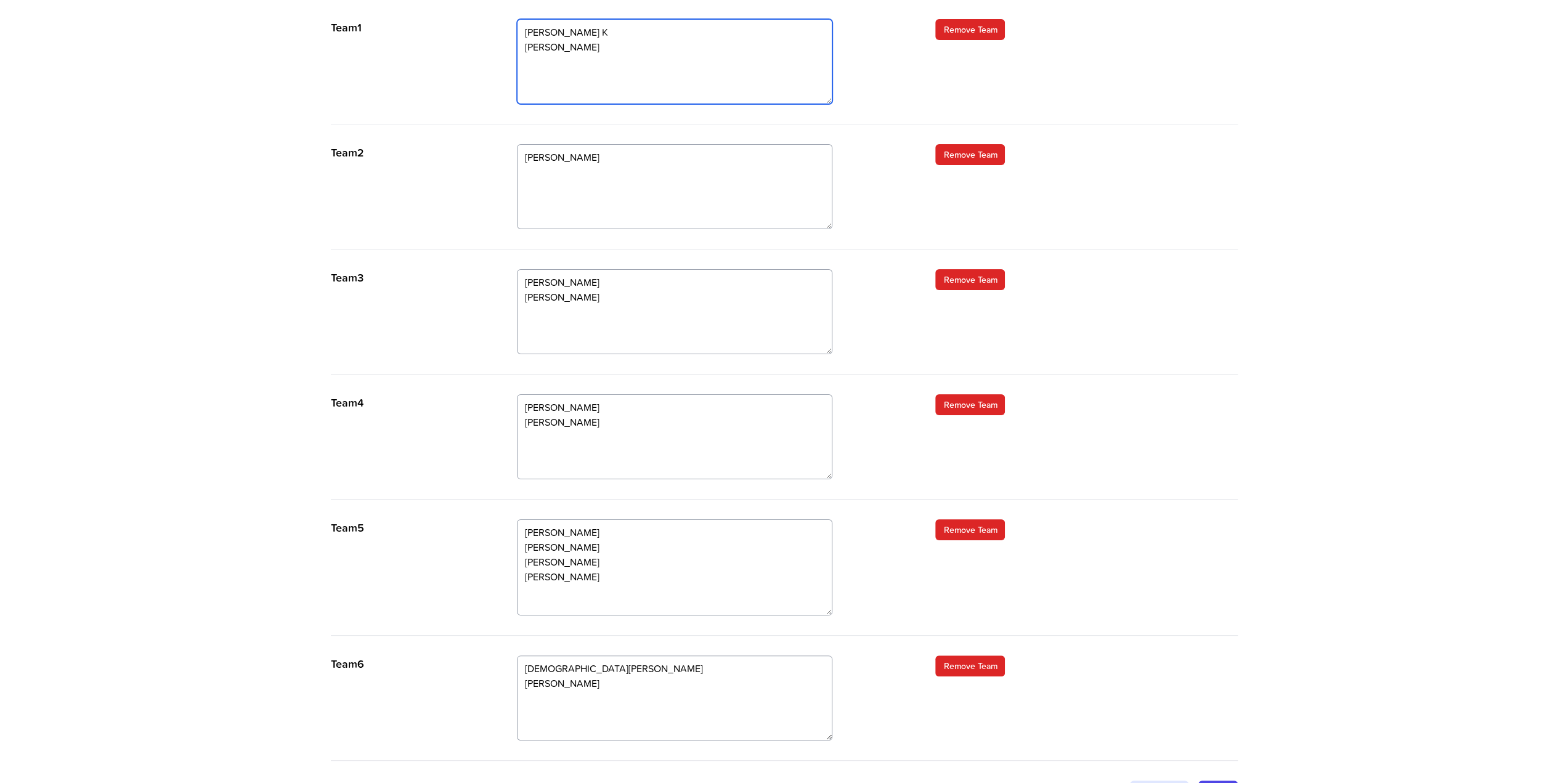
click at [565, 61] on textarea "Mark Richard K Olivia" at bounding box center [674, 62] width 316 height 85
type textarea "Mark Richard K Olivia Steve"
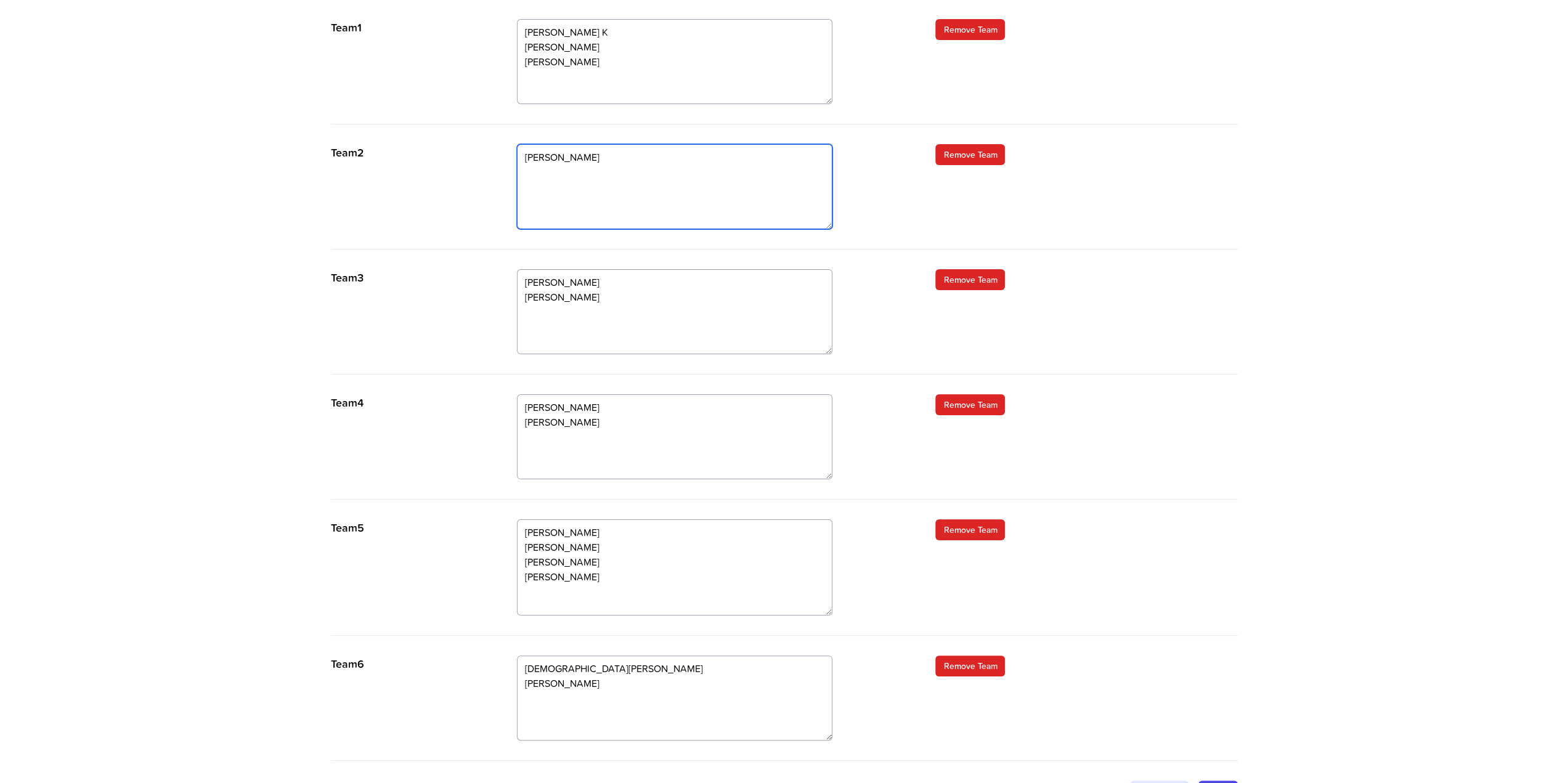
click at [558, 188] on textarea "Temi Kash Michal" at bounding box center [674, 187] width 316 height 85
type textarea "Temi Kash Michal Graham"
click at [554, 310] on textarea "Ravi Natalie Phill" at bounding box center [674, 312] width 316 height 85
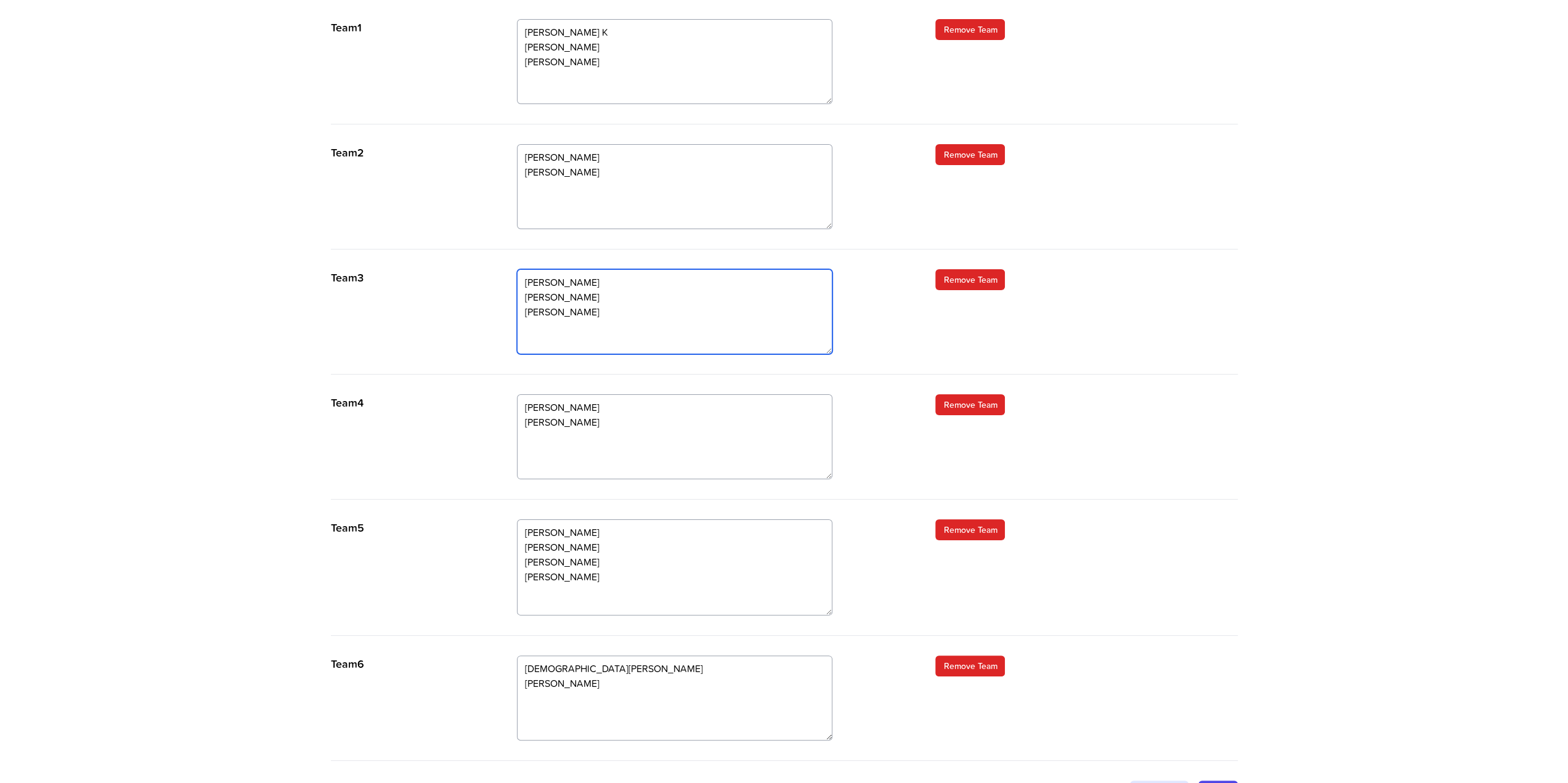
type textarea "Ravi Natalie Phill Hardeep"
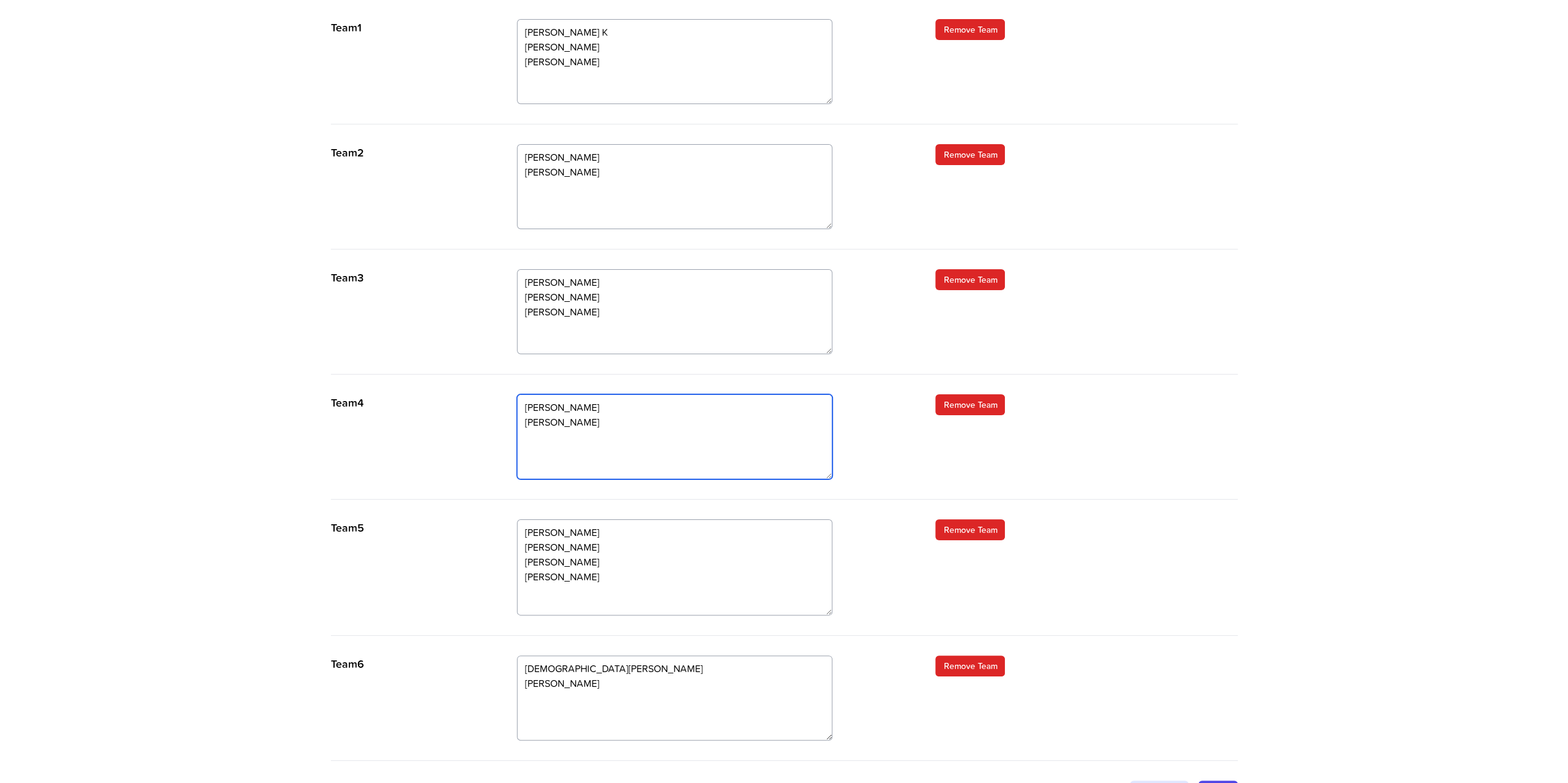
click at [554, 433] on textarea "Sam Mumtaz Kieron" at bounding box center [674, 437] width 316 height 85
type textarea "Sam Mumtaz Kieron Dave"
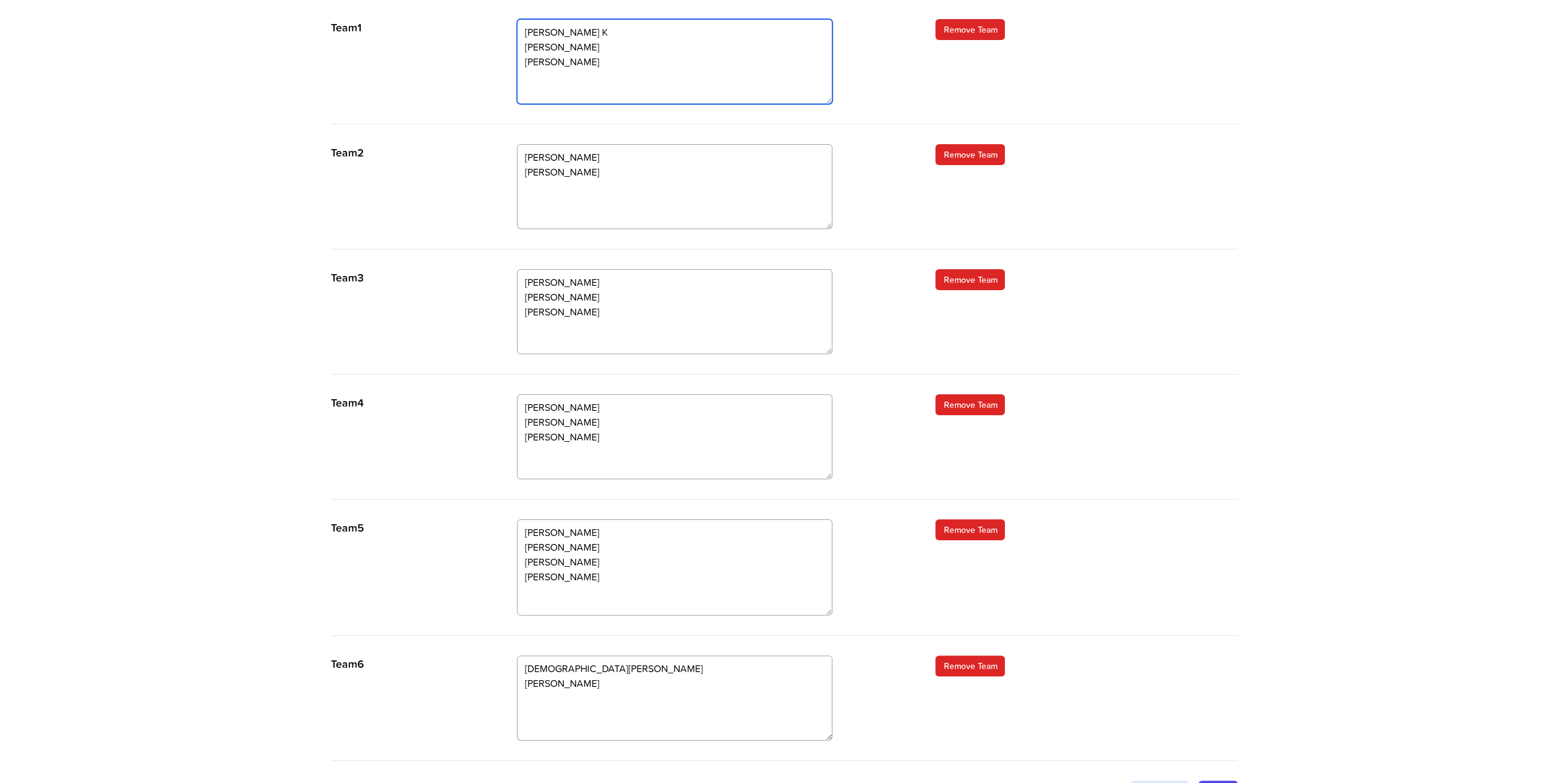
click at [576, 74] on textarea "Mark Richard K Olivia Steve" at bounding box center [674, 62] width 316 height 85
type textarea "Mark Richard K Olivia Steve Colin T"
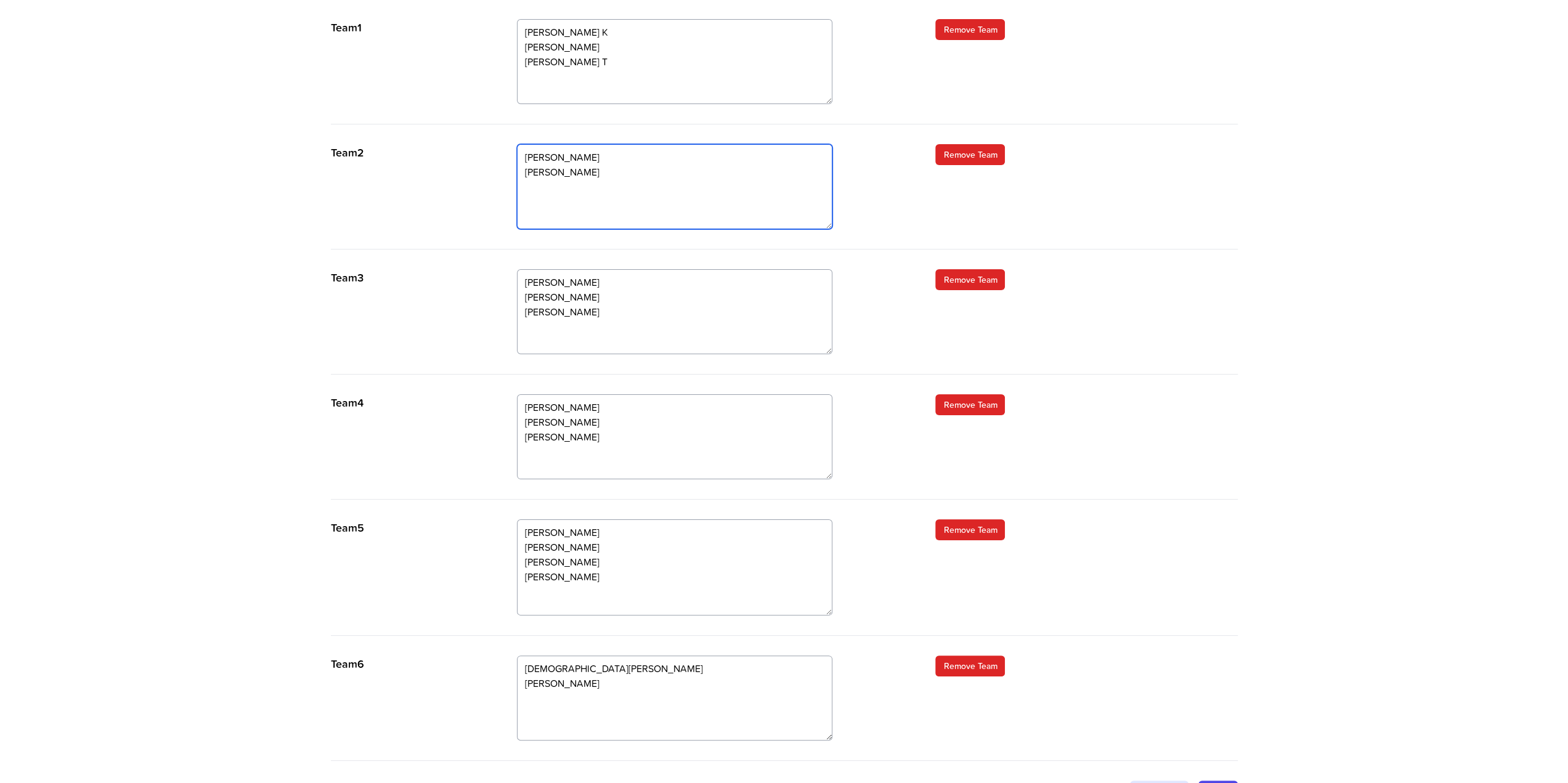
click at [571, 200] on textarea "Temi Kash Michal Graham" at bounding box center [674, 187] width 316 height 85
type textarea "Temi Kash Michal Graham Nathan"
click at [549, 324] on textarea "Ravi Natalie Phill Hardeep" at bounding box center [674, 312] width 316 height 85
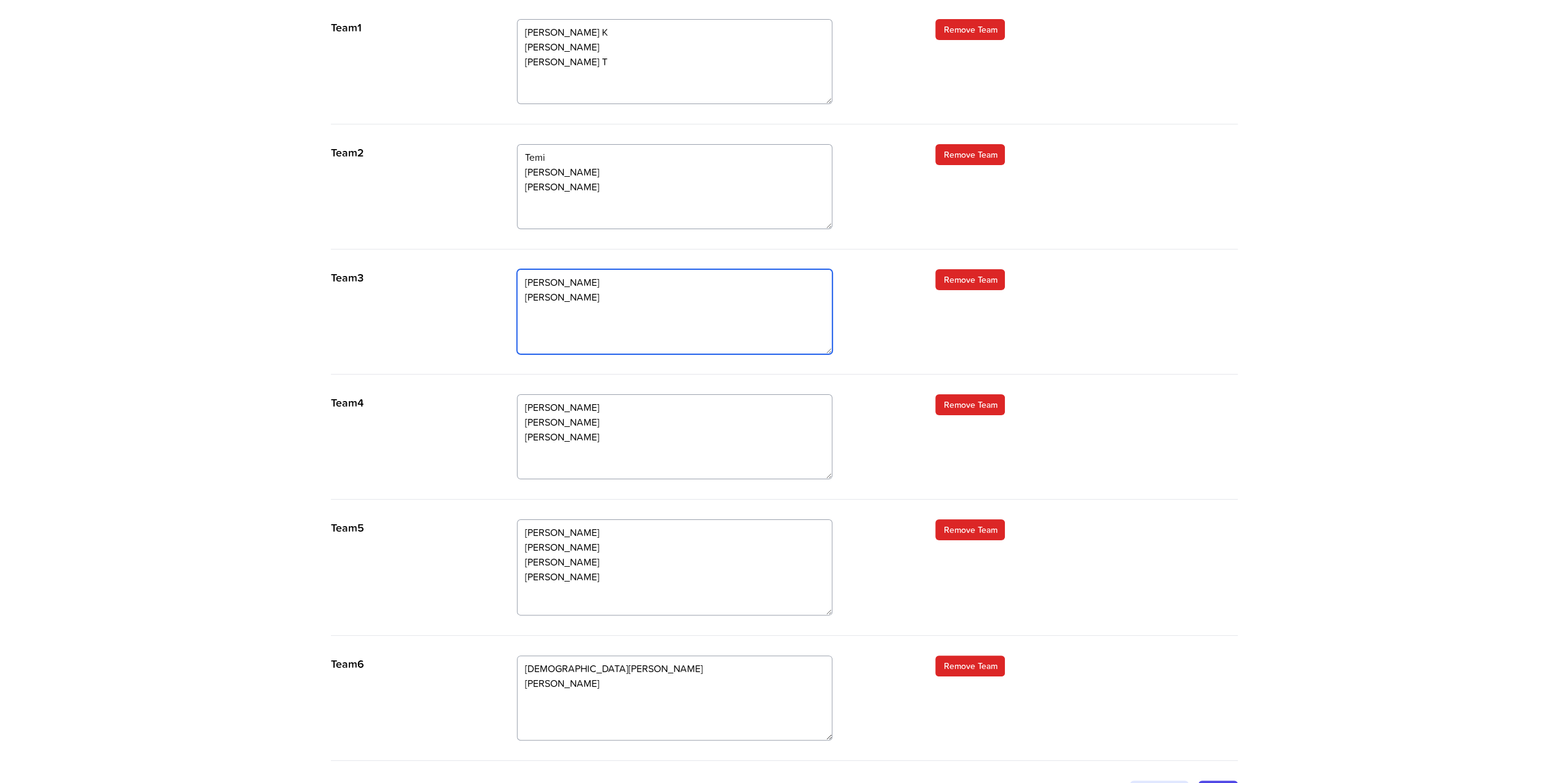
type textarea "Ravi Natalie Phill"
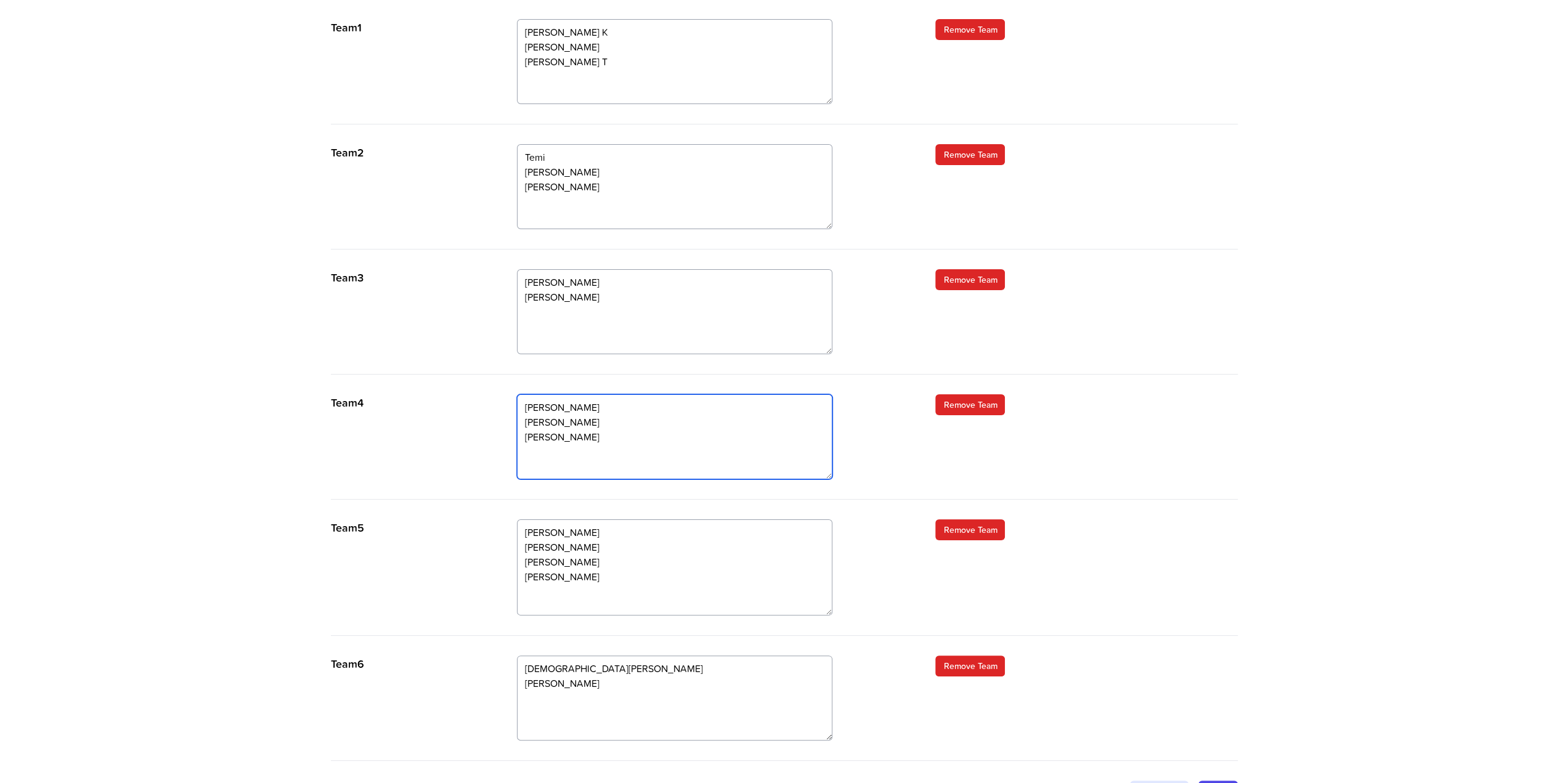
click at [541, 463] on textarea "Sam Mumtaz Kieron Dave" at bounding box center [674, 437] width 316 height 85
click at [567, 452] on textarea "Sam Mumtaz Kieron Dave" at bounding box center [674, 437] width 316 height 85
paste textarea "Hardeep"
type textarea "Sam Mumtaz Kieron Dave Hardeep"
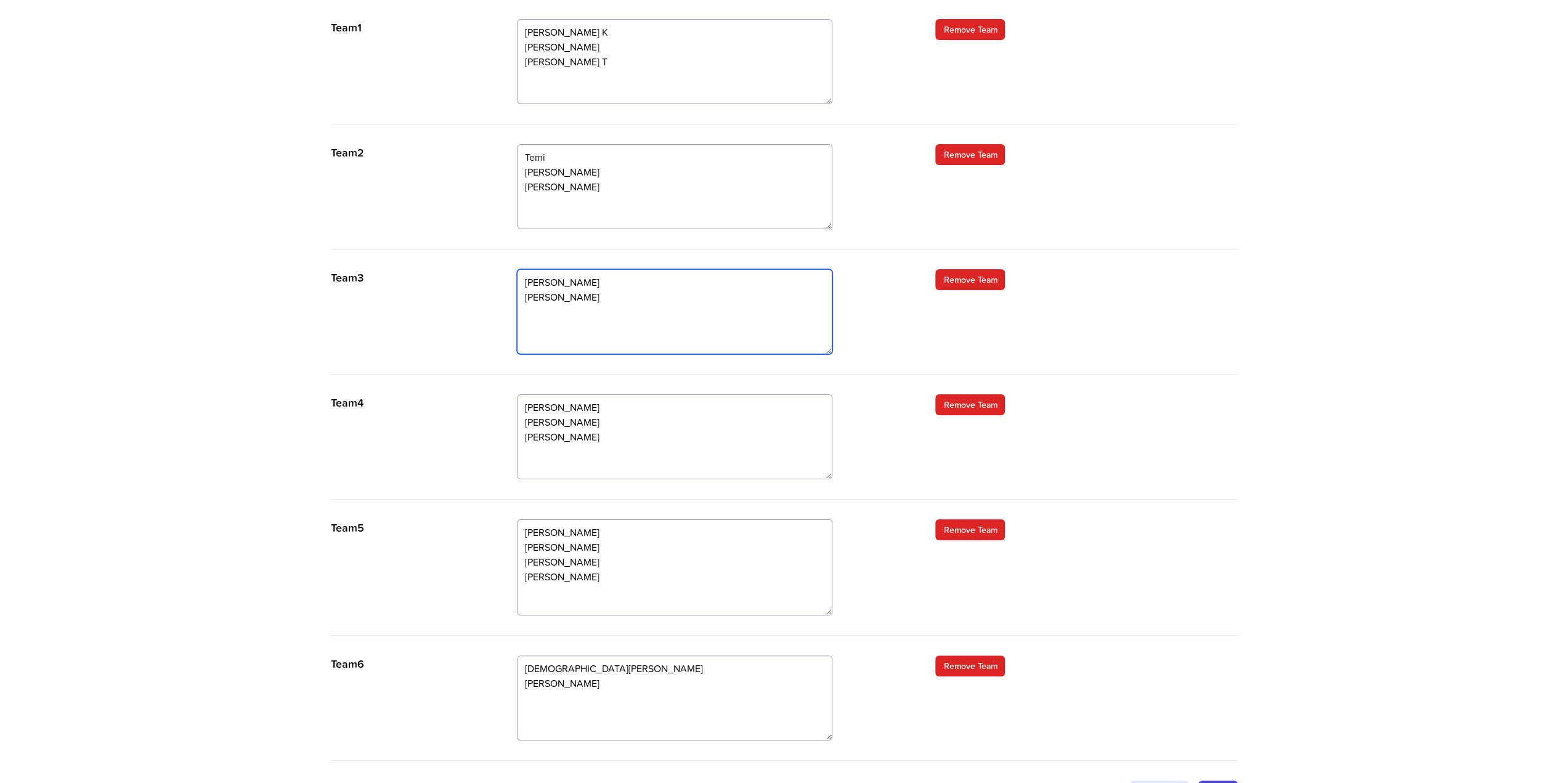
click at [549, 316] on textarea "Ravi Natalie Phill" at bounding box center [674, 312] width 316 height 85
type textarea "Ravi Natalie Phill"
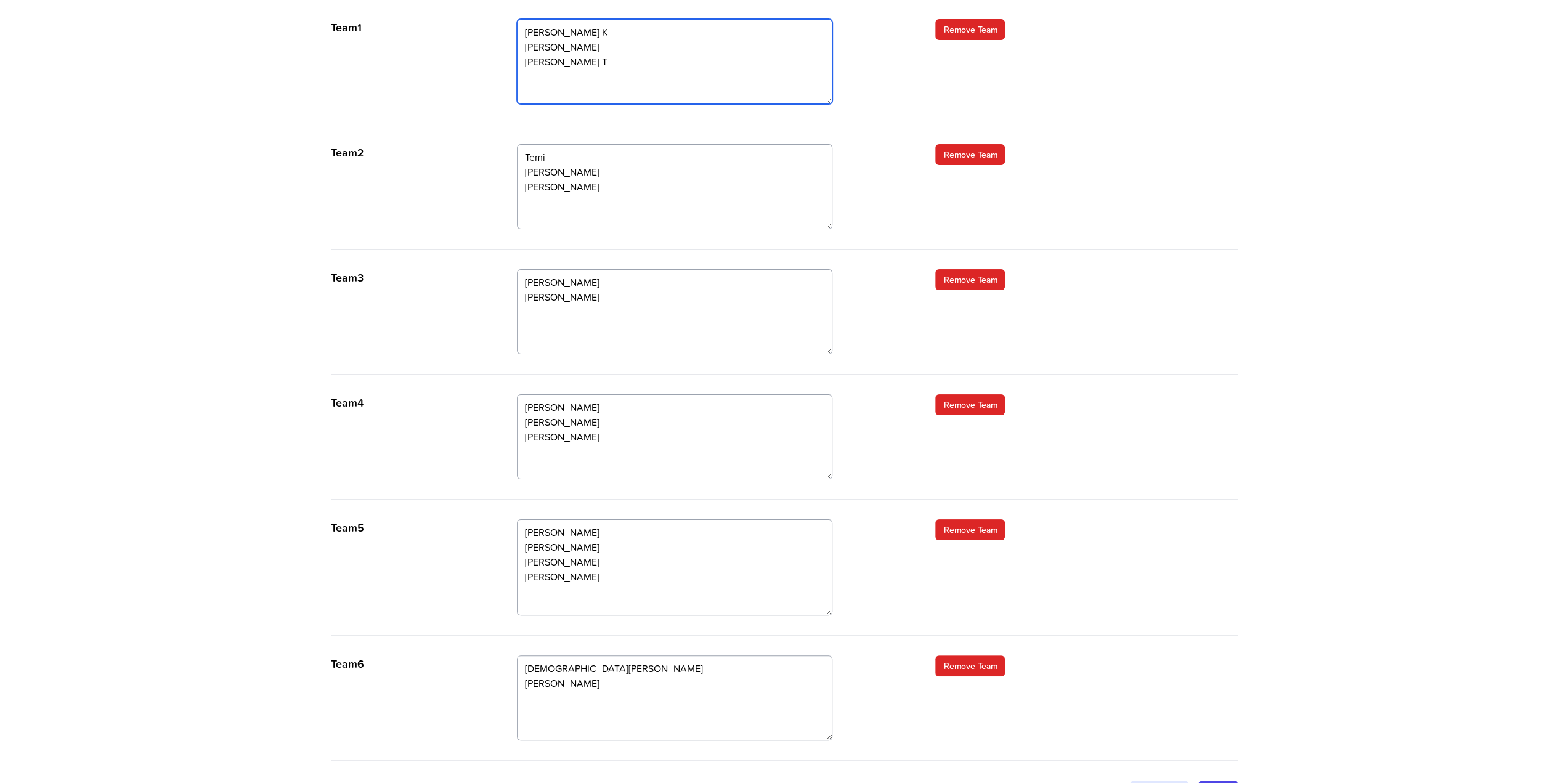
click at [529, 31] on textarea "Mark Richard K Olivia Steve Colin T" at bounding box center [674, 62] width 316 height 85
type textarea "Richard K Olivia Steve Colin T"
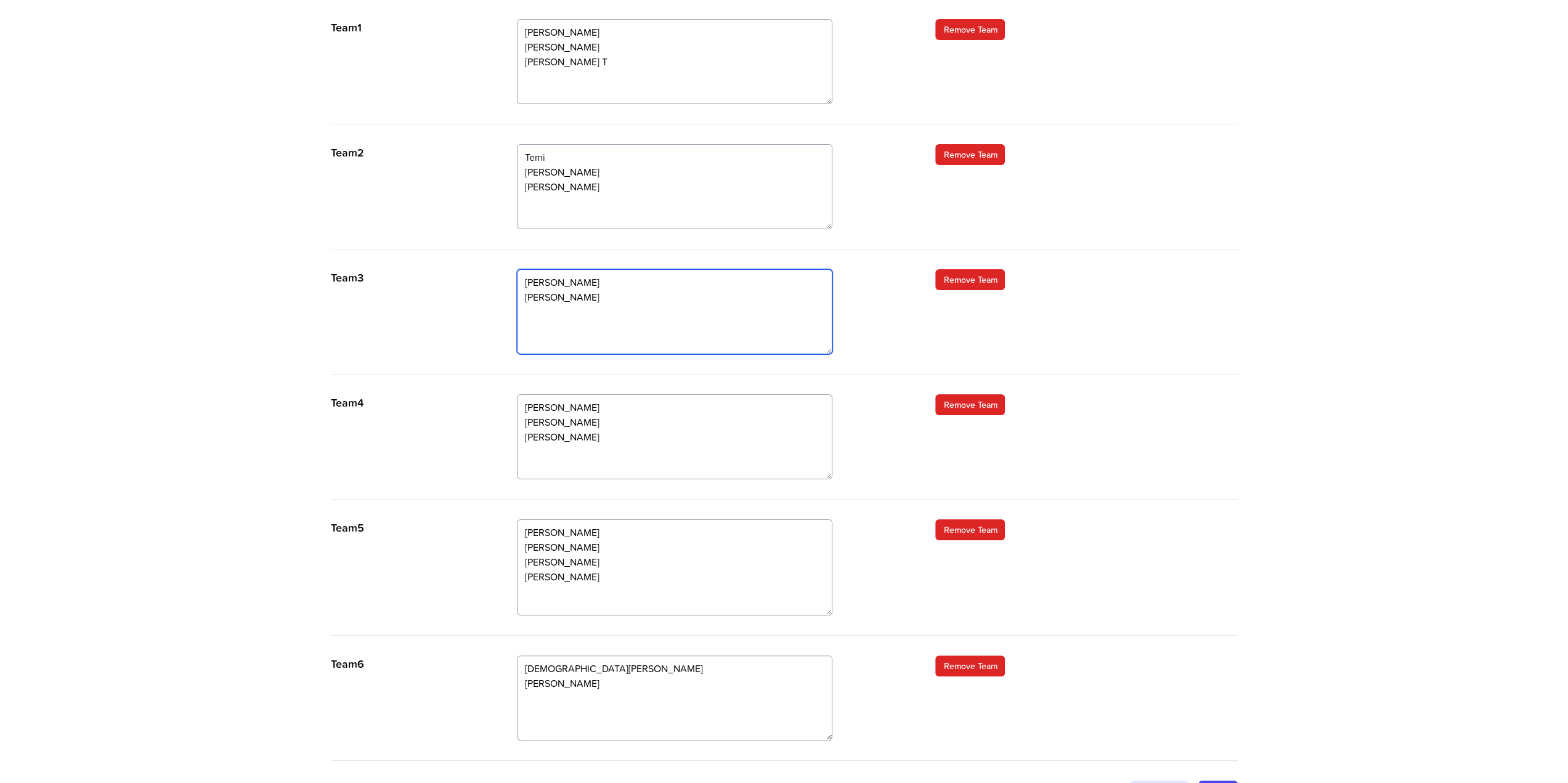
click at [534, 325] on textarea "Ravi Natalie Phill" at bounding box center [674, 312] width 316 height 85
paste textarea "Mark"
type textarea "Ravi Natalie Phill Mark"
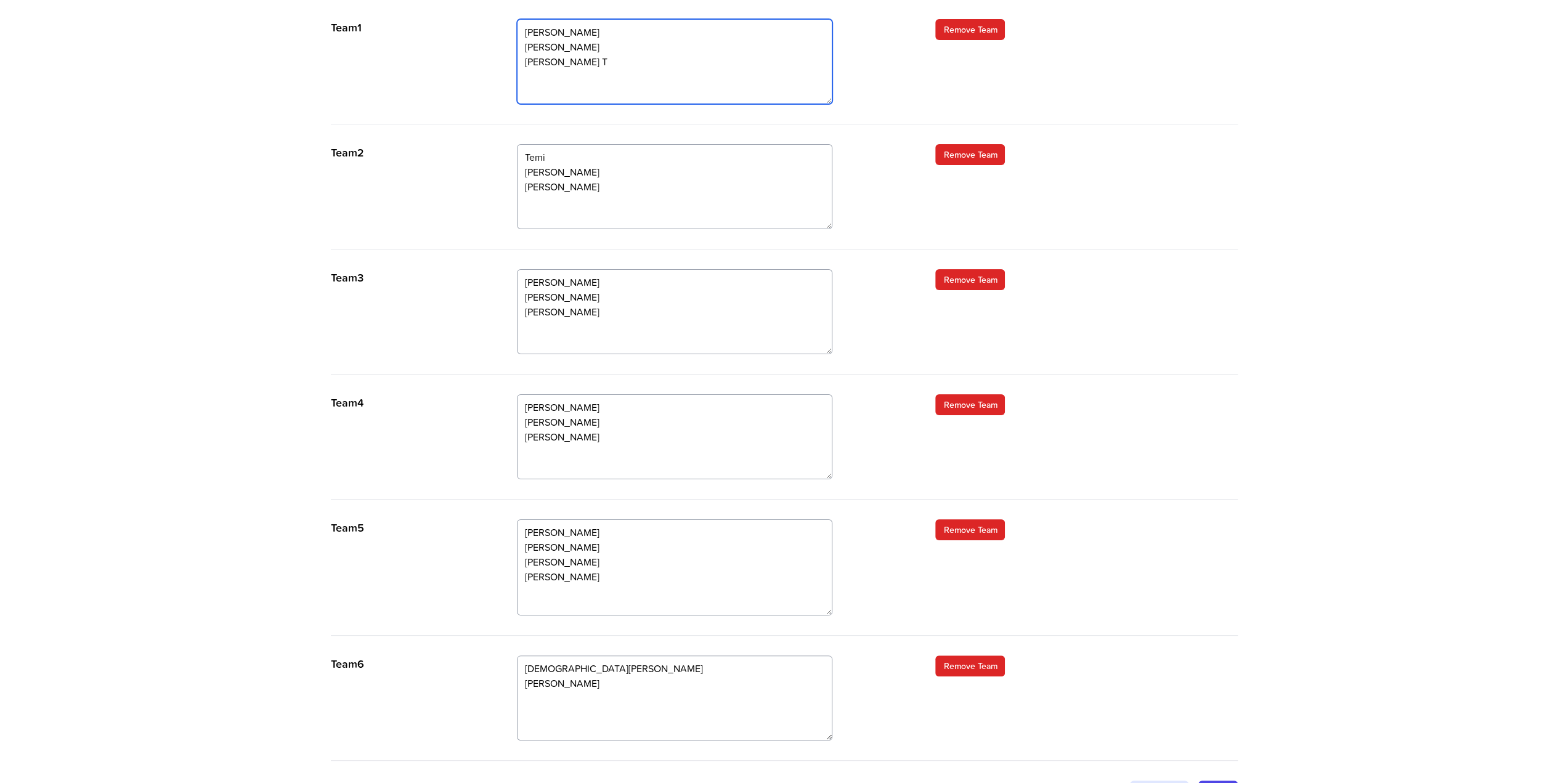
click at [536, 31] on textarea "Richard K Olivia Steve Colin T" at bounding box center [674, 62] width 316 height 85
type textarea "Megan Richard K Olivia Steve Colin T"
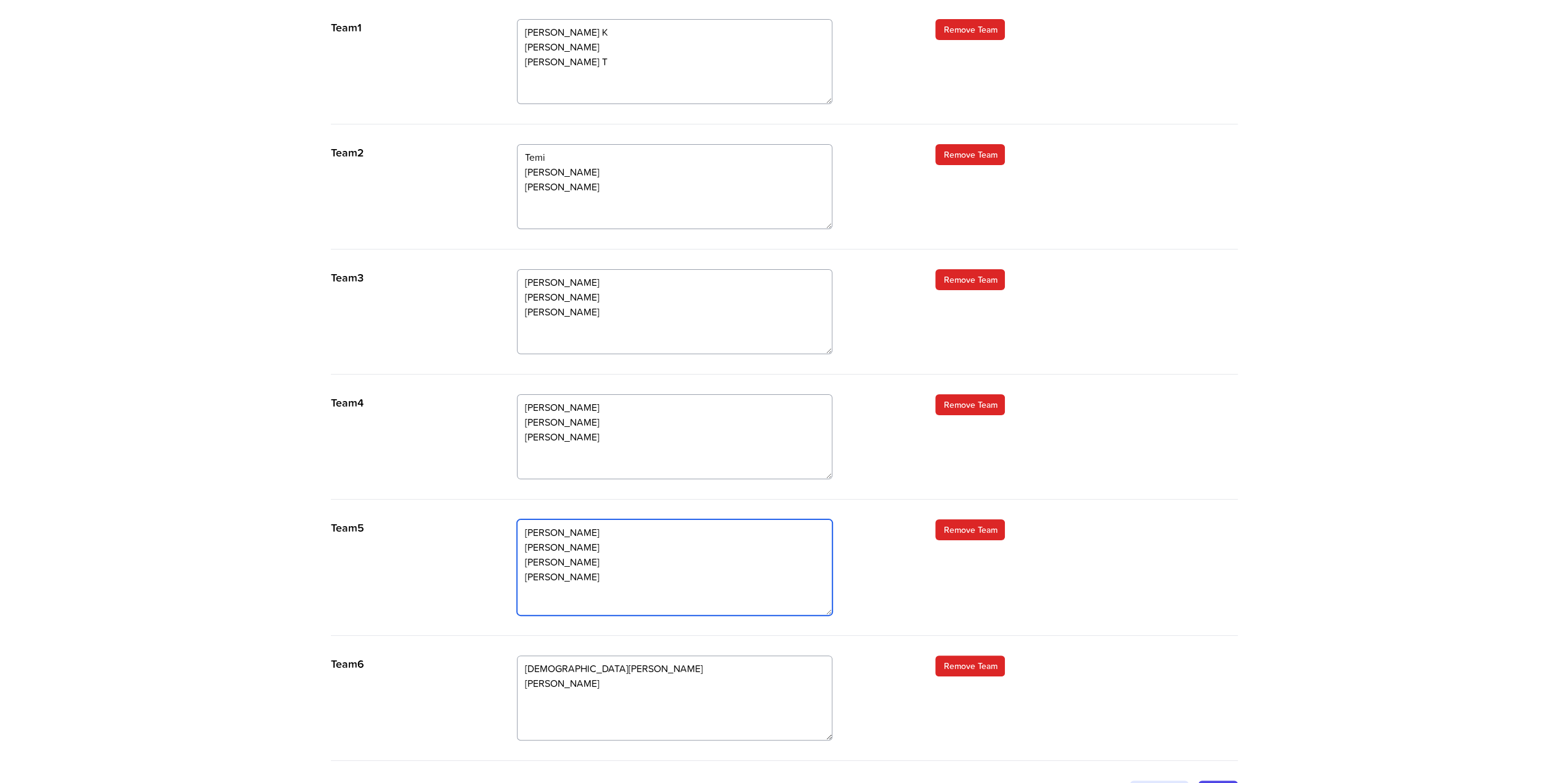
drag, startPoint x: 635, startPoint y: 604, endPoint x: 645, endPoint y: 605, distance: 10.0
click at [635, 604] on textarea "Antonia Justin Sue William Kate Richard" at bounding box center [674, 568] width 316 height 96
type textarea "Antonia Justin Sue William Kate Richard W"
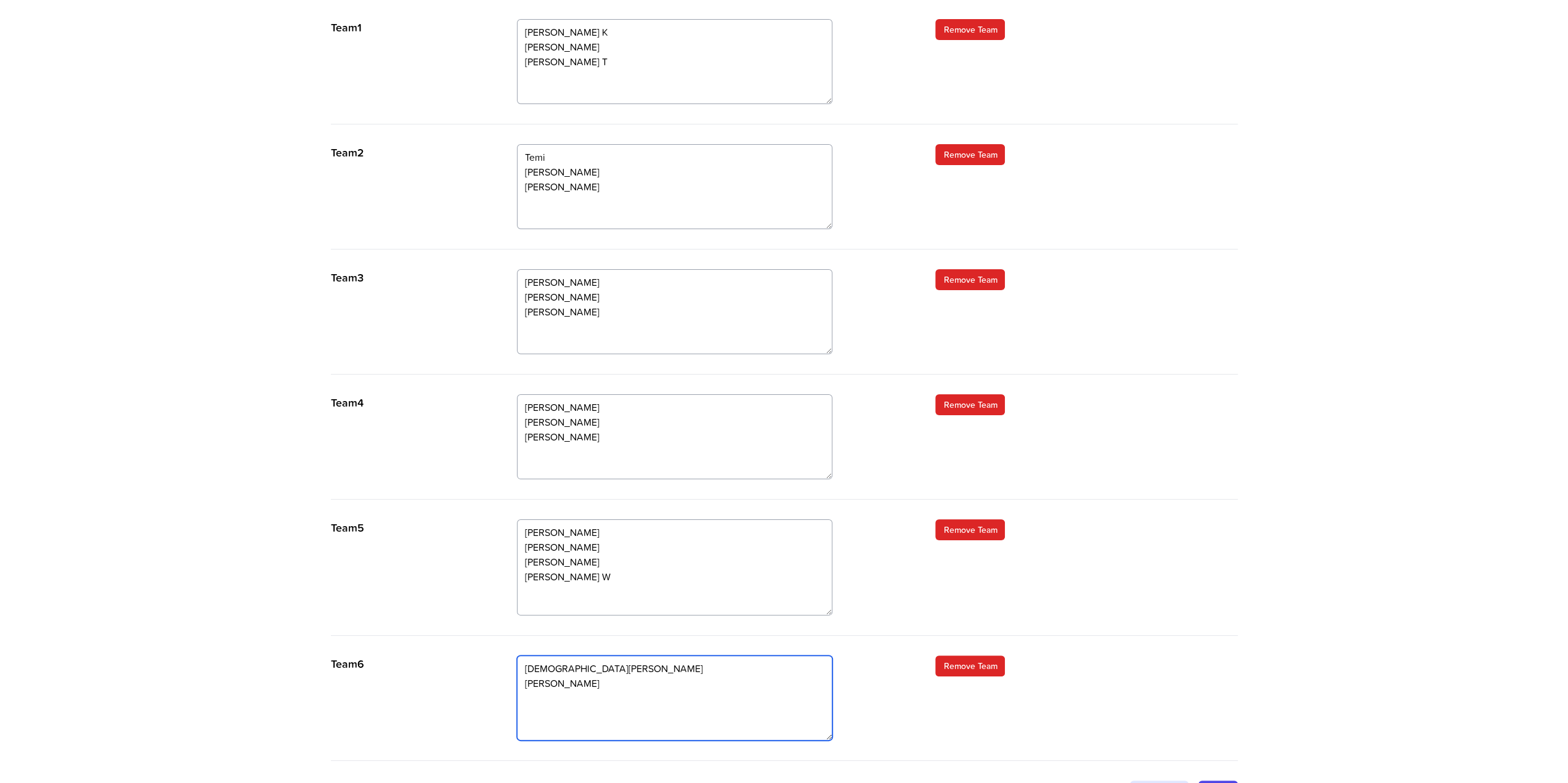
click at [569, 722] on textarea "Chinedu Sally Colin S Raveendra" at bounding box center [674, 698] width 316 height 85
click at [537, 337] on textarea "Ravi Natalie Phill Mark" at bounding box center [674, 312] width 316 height 85
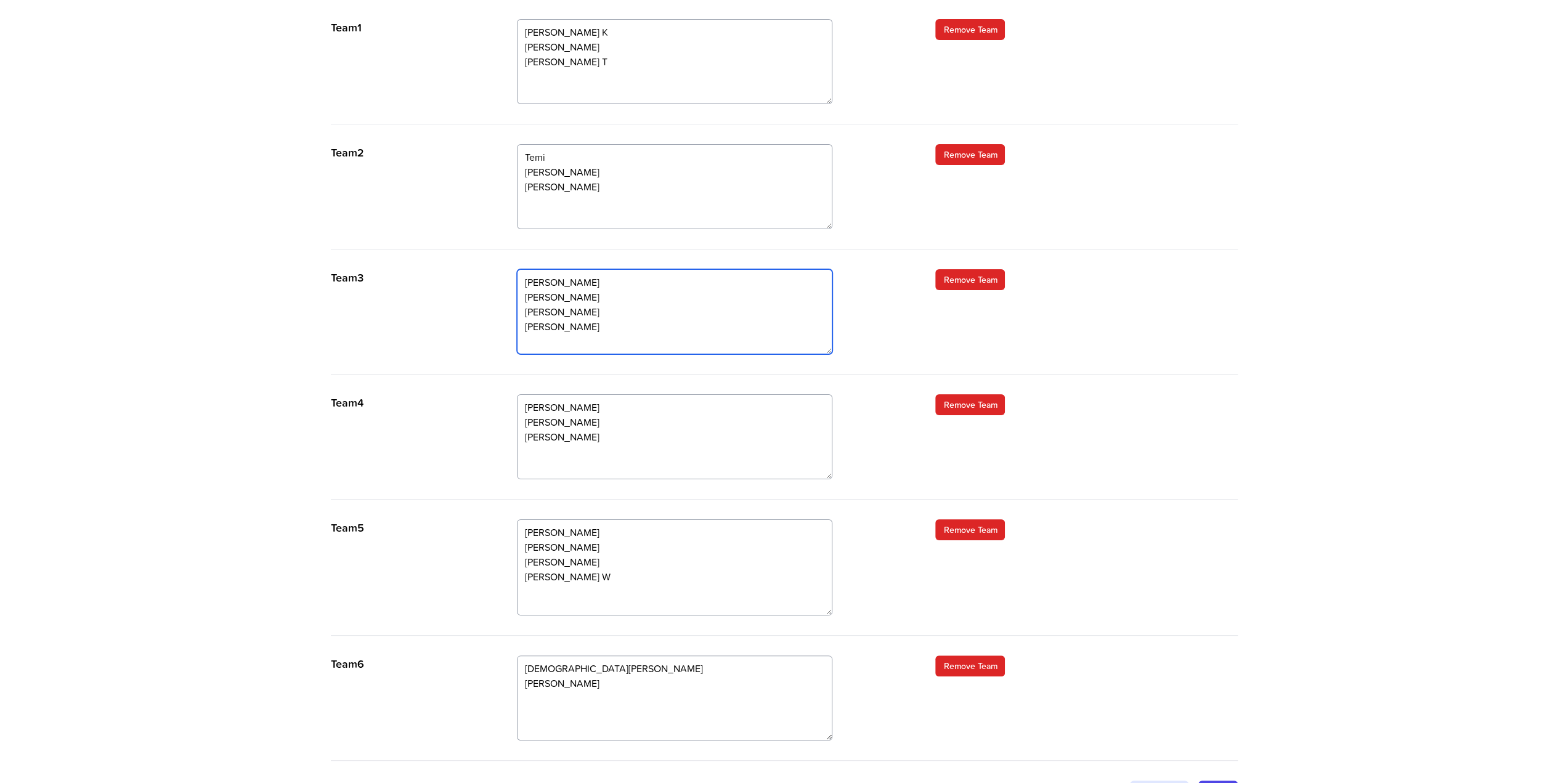
type textarea "Ravi Natalie Phill Mark Sam"
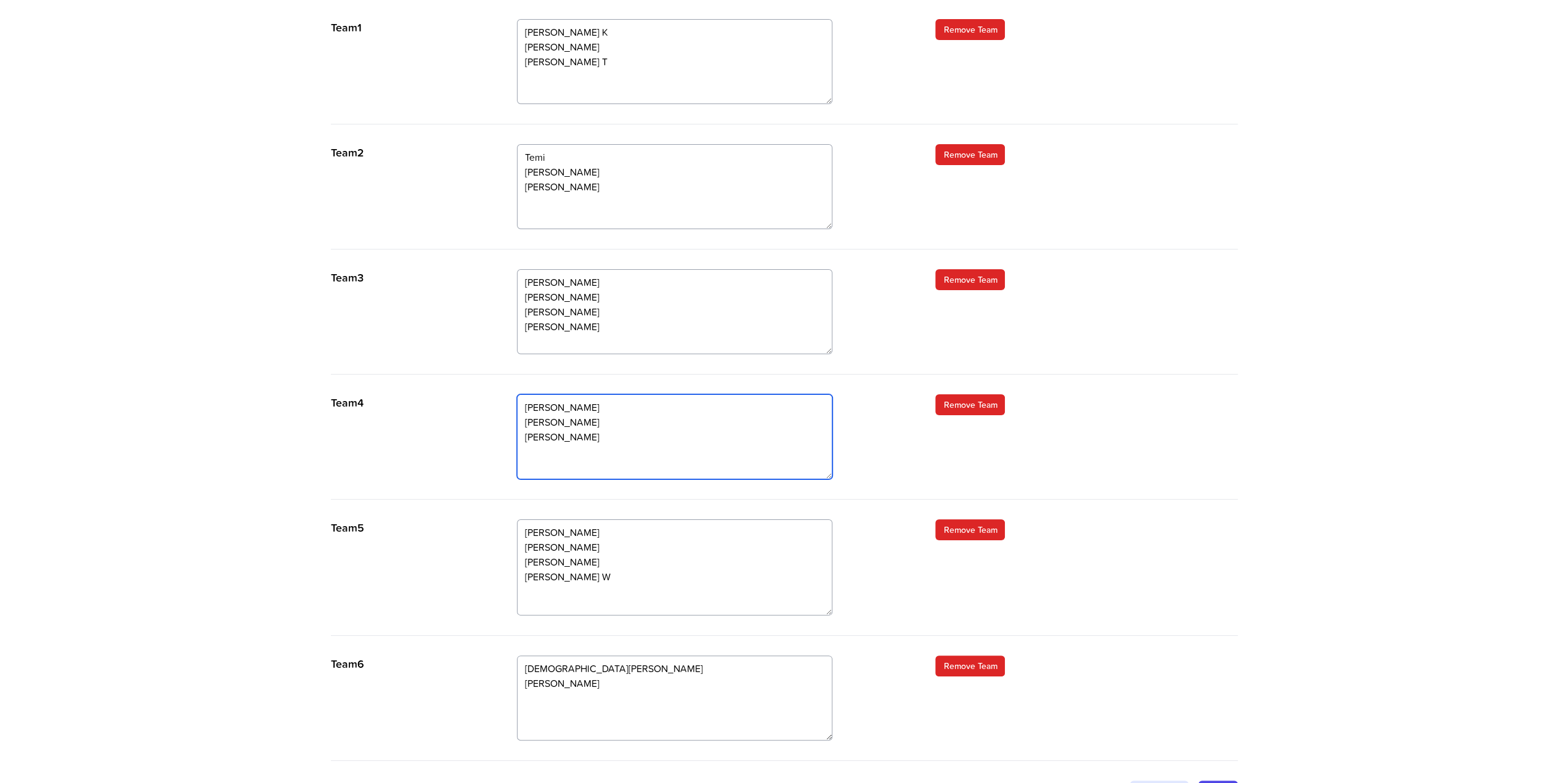
click at [532, 406] on textarea "Sam Mumtaz Kieron Dave Hardeep" at bounding box center [674, 437] width 316 height 85
type textarea "Mumtaz Kieron Dave Hardeep"
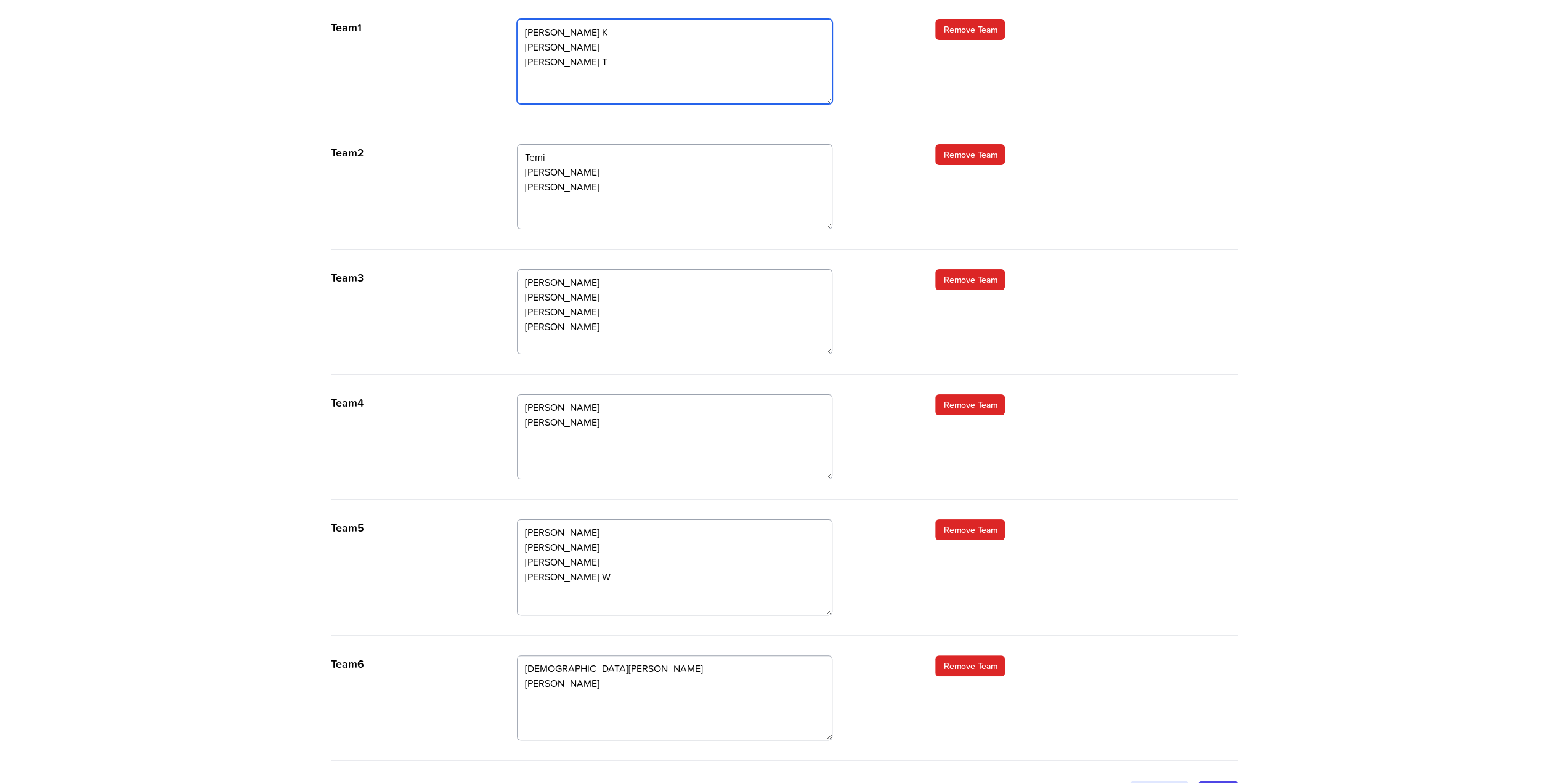
click at [537, 62] on textarea "Megan Richard K Olivia Steve Colin T" at bounding box center [674, 62] width 316 height 85
type textarea "Megan Richard K Steve Colin T"
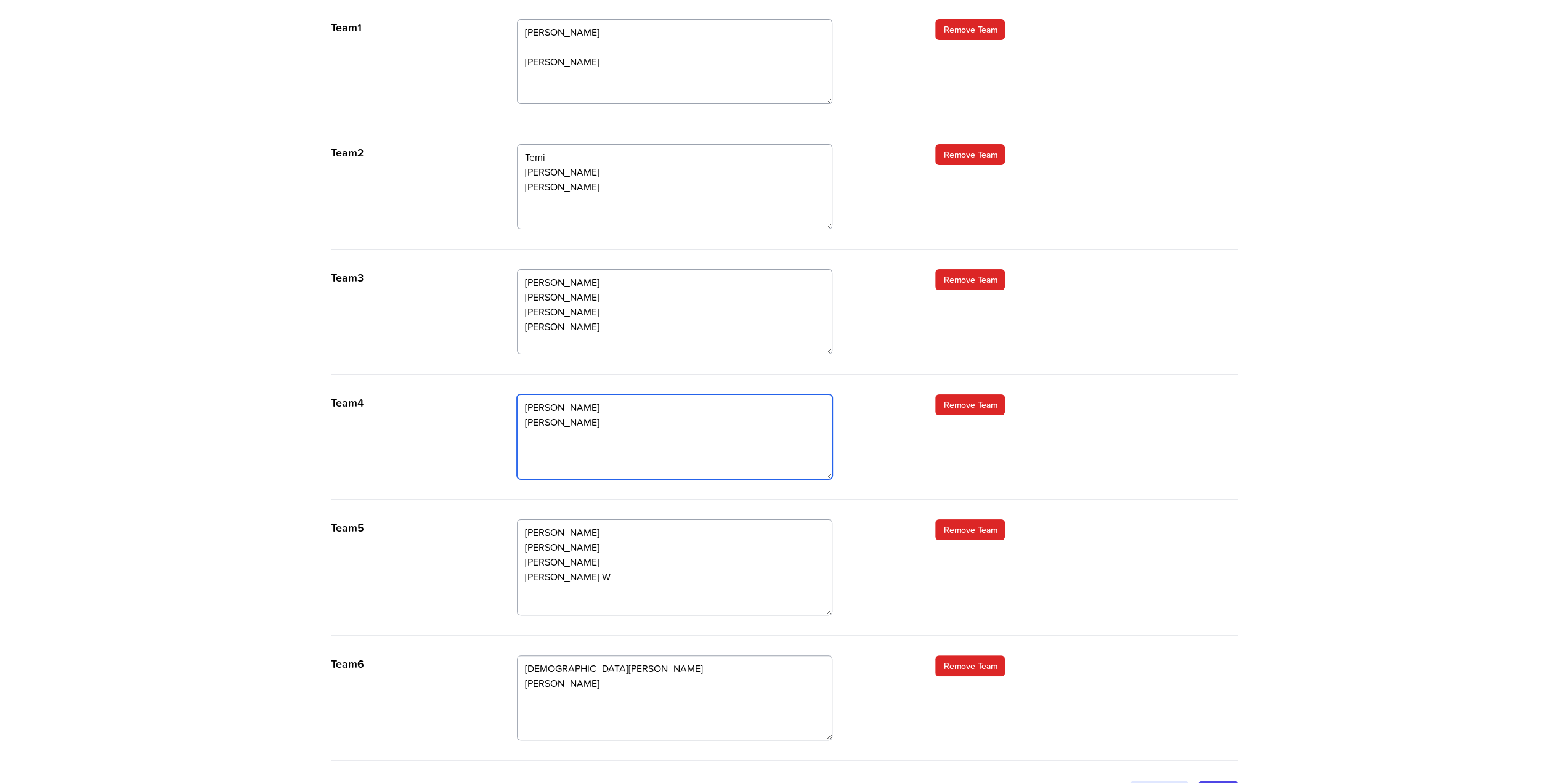
click at [535, 464] on textarea "Mumtaz Kieron Dave Hardeep" at bounding box center [674, 437] width 316 height 85
click at [597, 457] on textarea "Mumtaz Kieron Dave Hardeep" at bounding box center [674, 437] width 316 height 85
paste textarea "Olivia"
type textarea "Mumtaz Kieron Dave Hardeep Olivia"
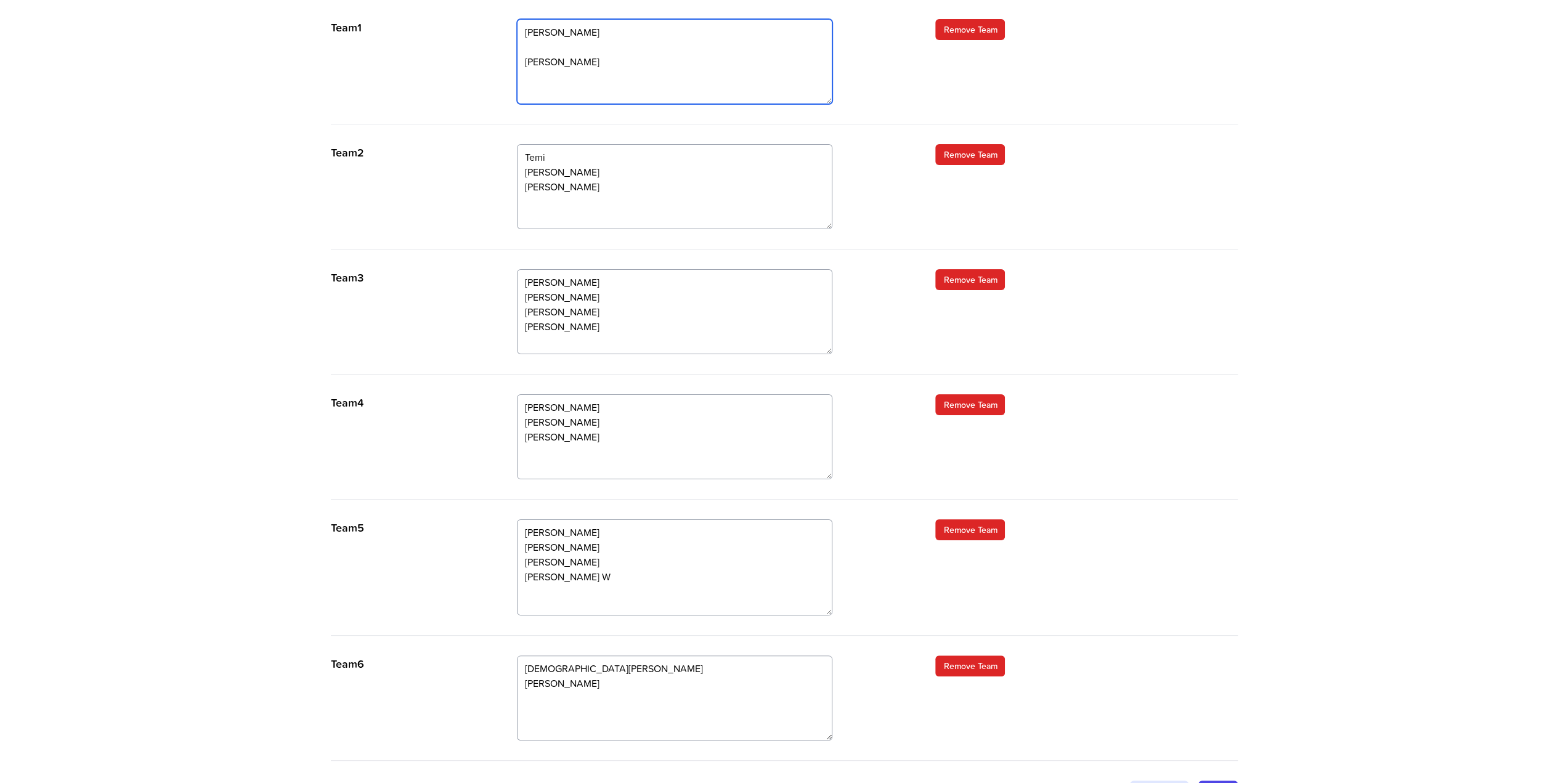
click at [543, 61] on textarea "Megan Richard K Steve Colin T" at bounding box center [674, 62] width 316 height 85
type textarea "Megan Richard K Steve Colin T"
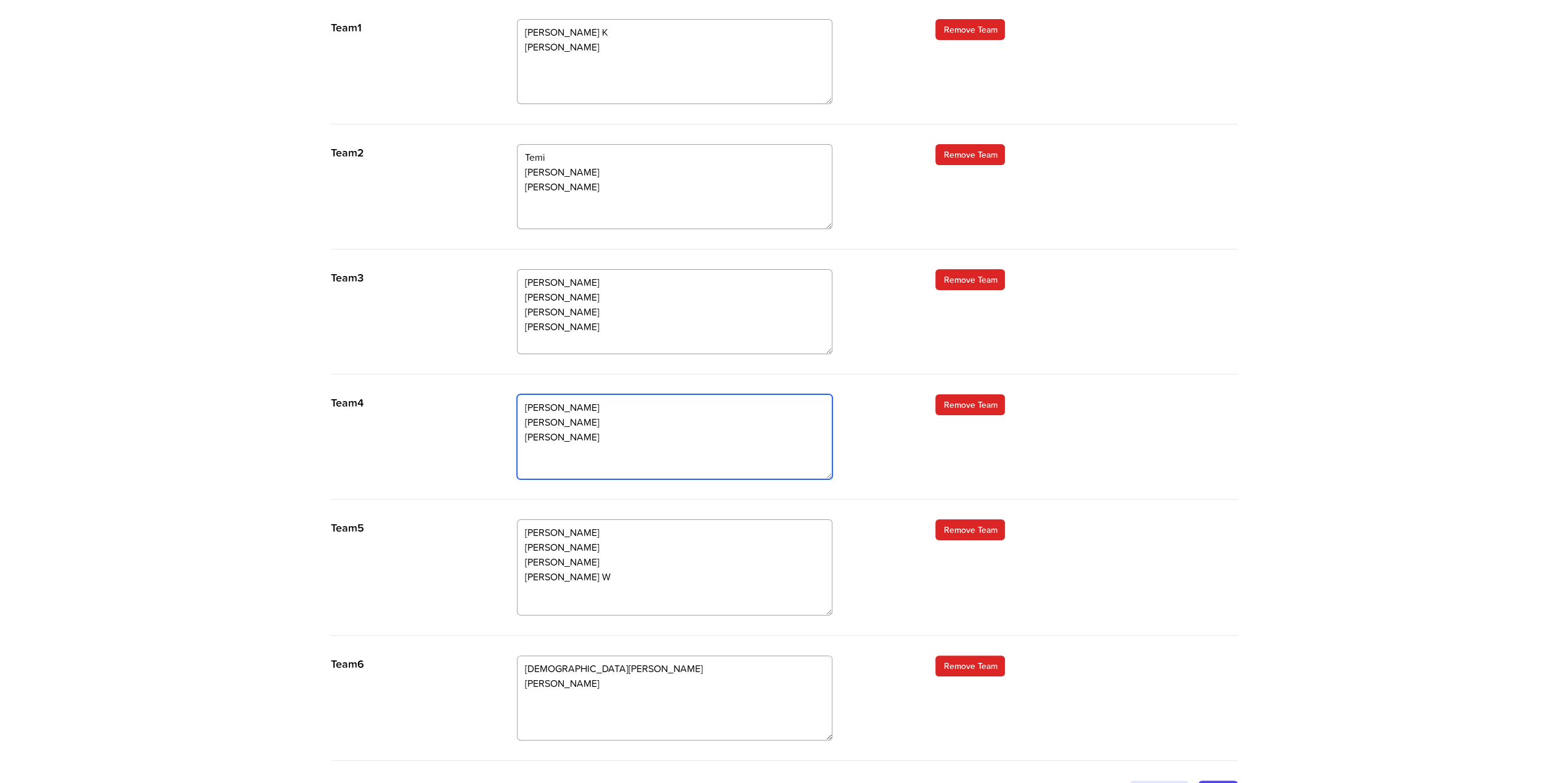
click at [544, 420] on textarea "Mumtaz Kieron Dave Hardeep Olivia" at bounding box center [674, 437] width 316 height 85
drag, startPoint x: 831, startPoint y: 610, endPoint x: 830, endPoint y: 618, distance: 8.1
click at [830, 618] on textarea "Antonia Justin Sue William Kate Richard W" at bounding box center [674, 571] width 316 height 104
type textarea "Mumtaz Kieran Dave Hardeep Olivia"
click at [609, 433] on textarea "Mumtaz Kieran Dave Hardeep Olivia" at bounding box center [674, 437] width 316 height 85
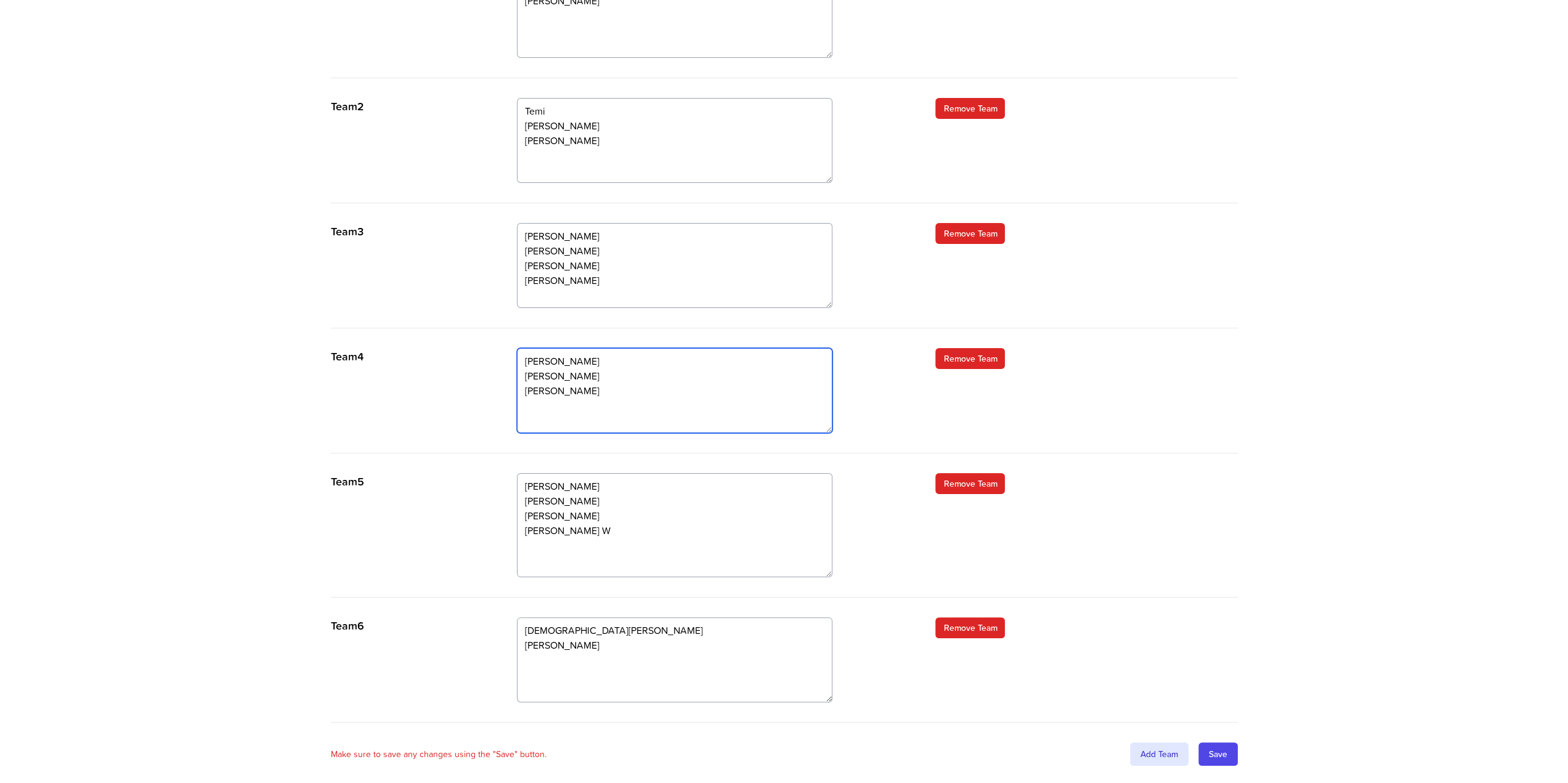
scroll to position [504, 0]
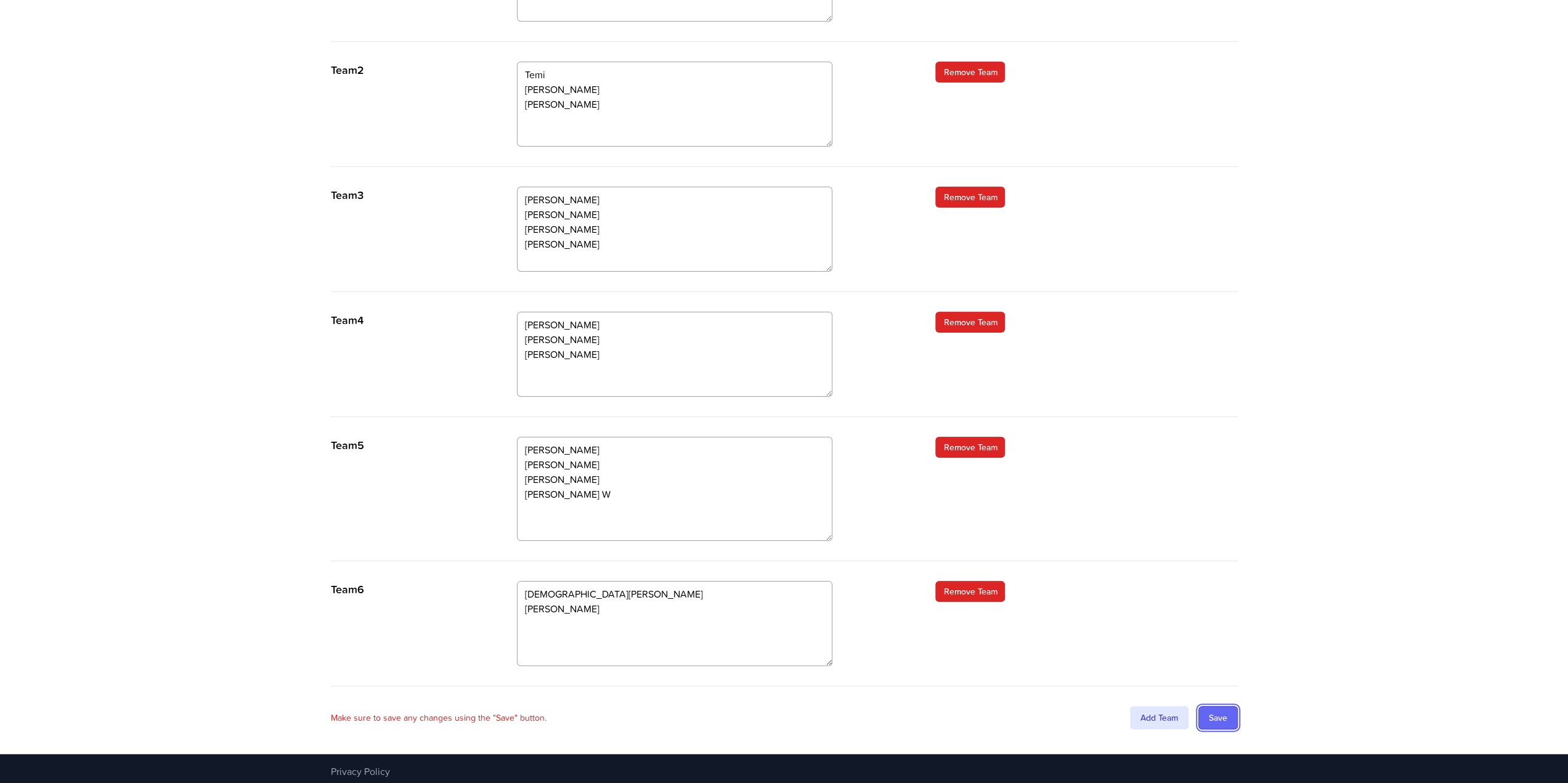
drag, startPoint x: 1209, startPoint y: 711, endPoint x: 1198, endPoint y: 716, distance: 12.1
click at [1209, 711] on input "Save" at bounding box center [1218, 717] width 40 height 23
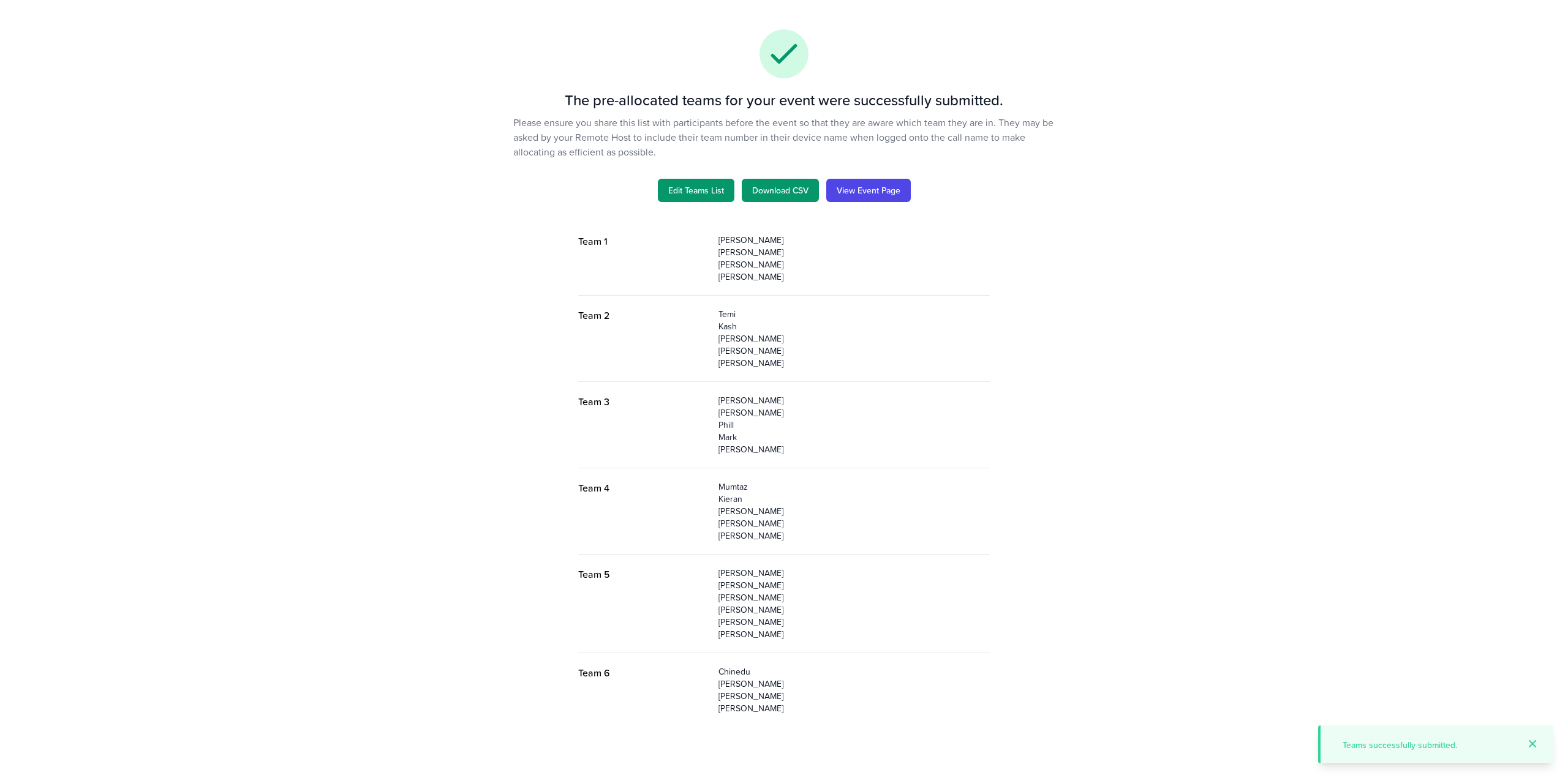
drag, startPoint x: 1534, startPoint y: 745, endPoint x: 1506, endPoint y: 747, distance: 28.1
click at [1534, 745] on icon at bounding box center [1532, 744] width 12 height 12
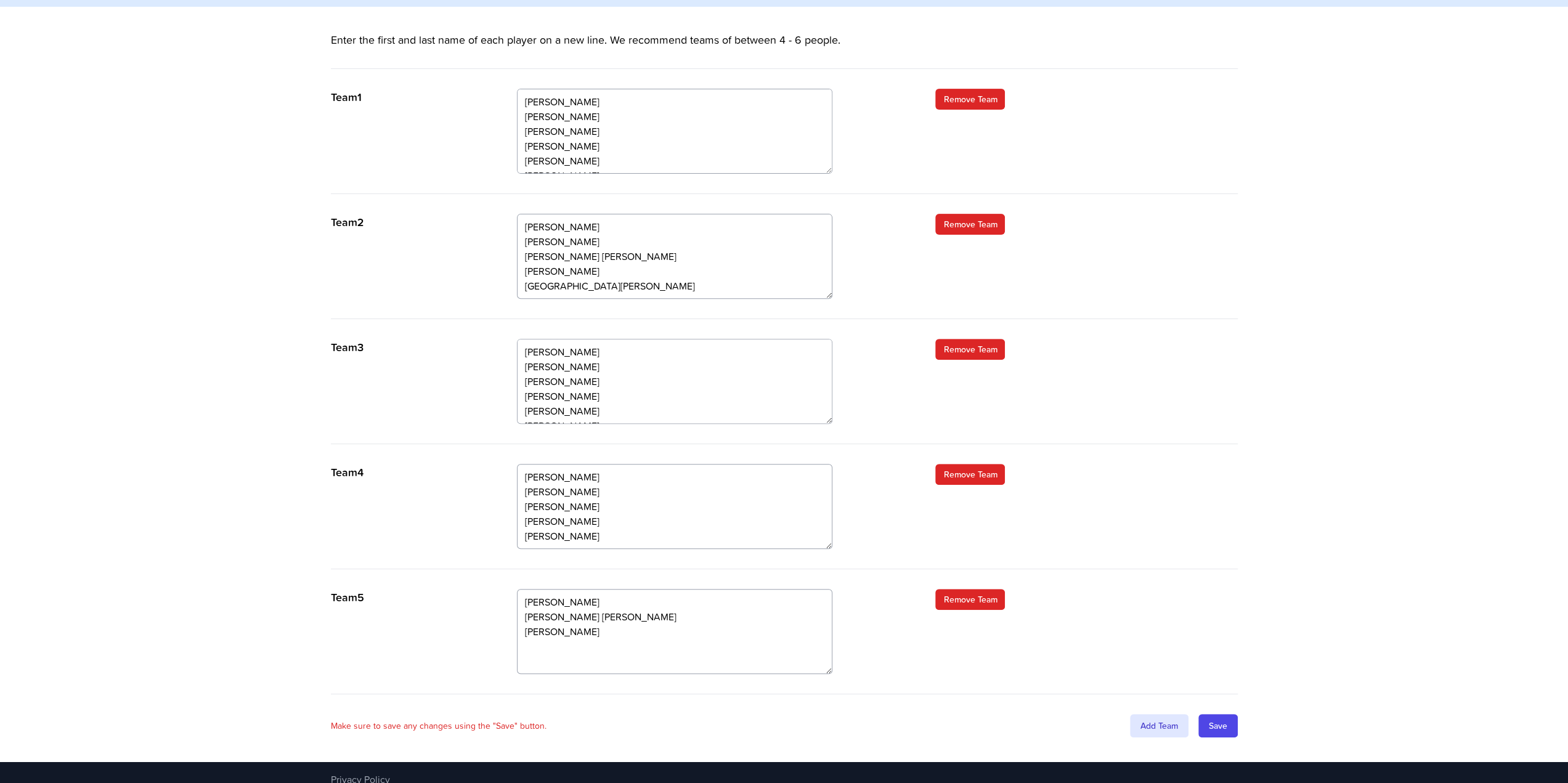
scroll to position [360, 0]
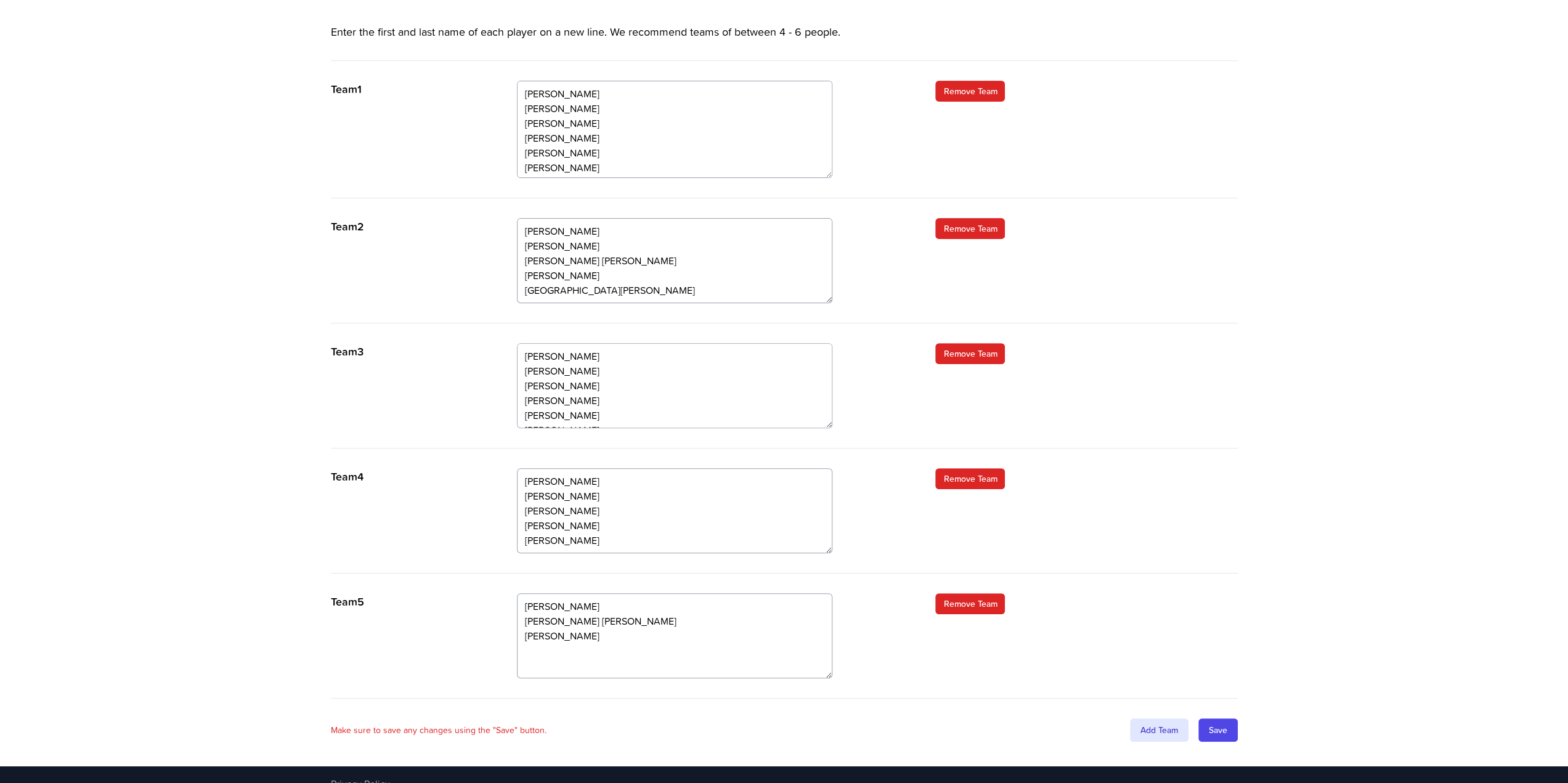
drag, startPoint x: 828, startPoint y: 162, endPoint x: 828, endPoint y: 174, distance: 12.0
click at [828, 174] on textarea "[PERSON_NAME] [PERSON_NAME] [PERSON_NAME] [PERSON_NAME] [PERSON_NAME] [PERSON_N…" at bounding box center [674, 129] width 316 height 97
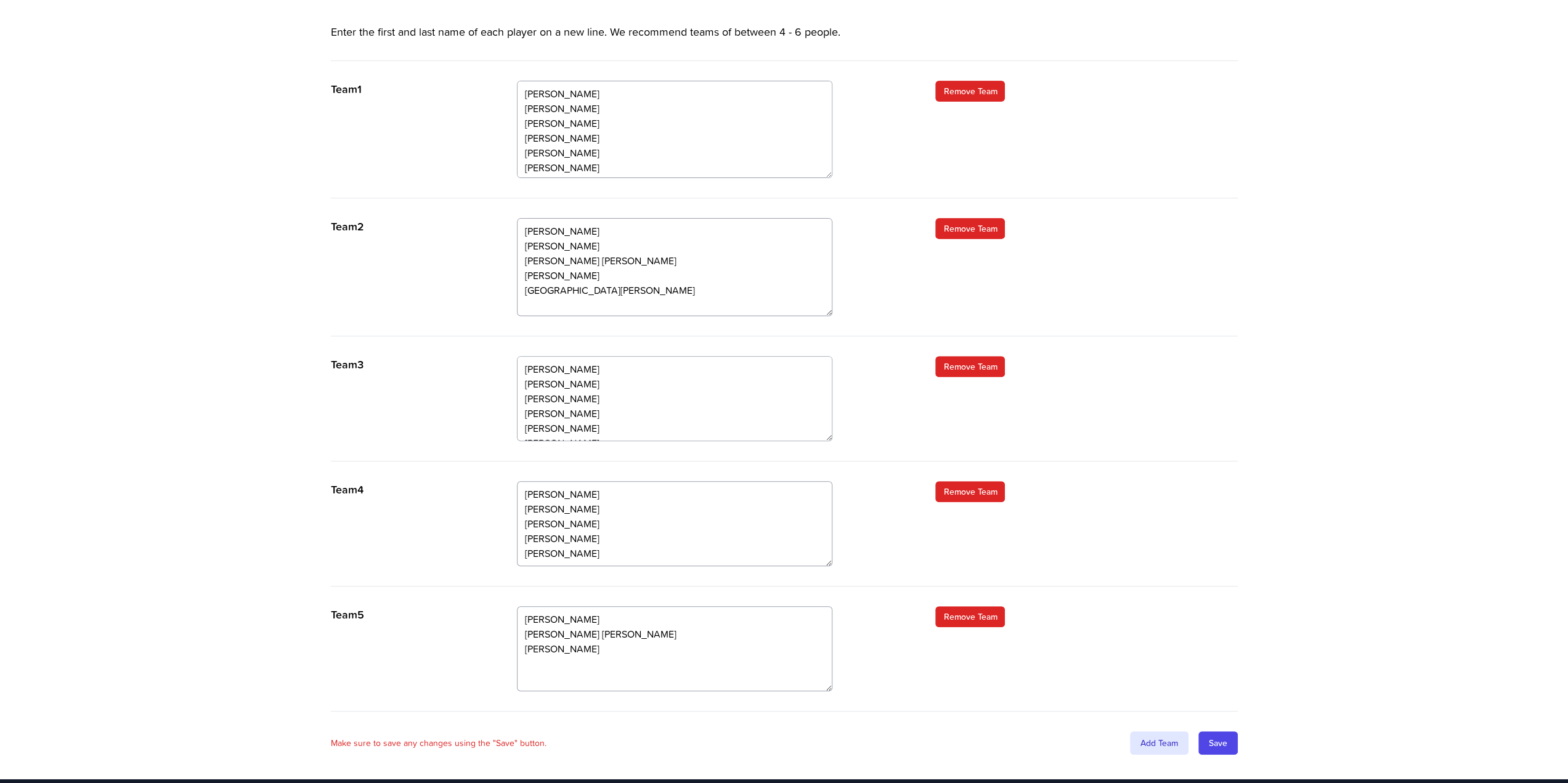
drag, startPoint x: 827, startPoint y: 299, endPoint x: 825, endPoint y: 313, distance: 14.1
click at [825, 313] on textarea "[PERSON_NAME] [PERSON_NAME] [PERSON_NAME] [PERSON_NAME] [PERSON_NAME] [GEOGRAPH…" at bounding box center [674, 267] width 316 height 98
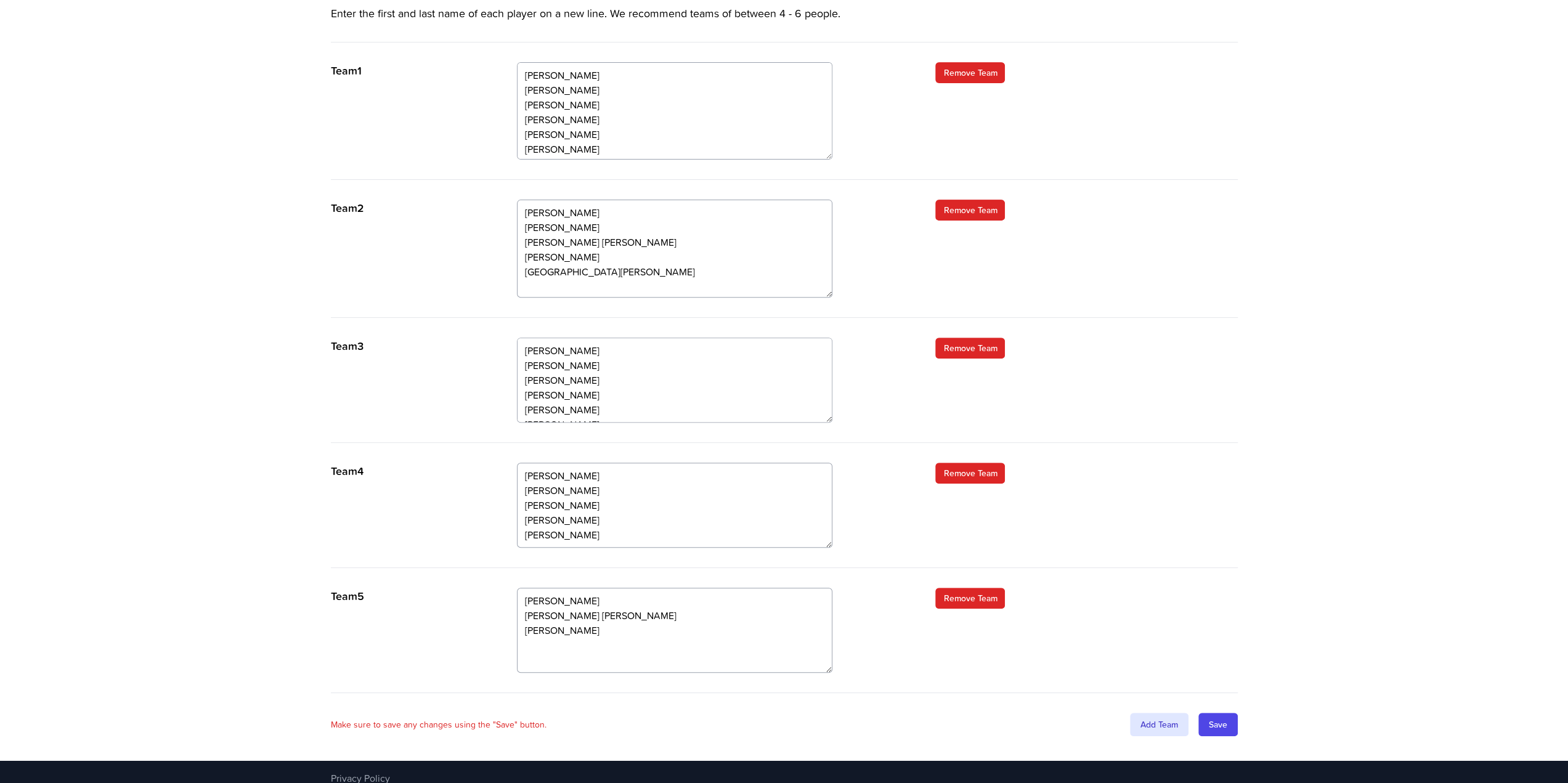
scroll to position [387, 0]
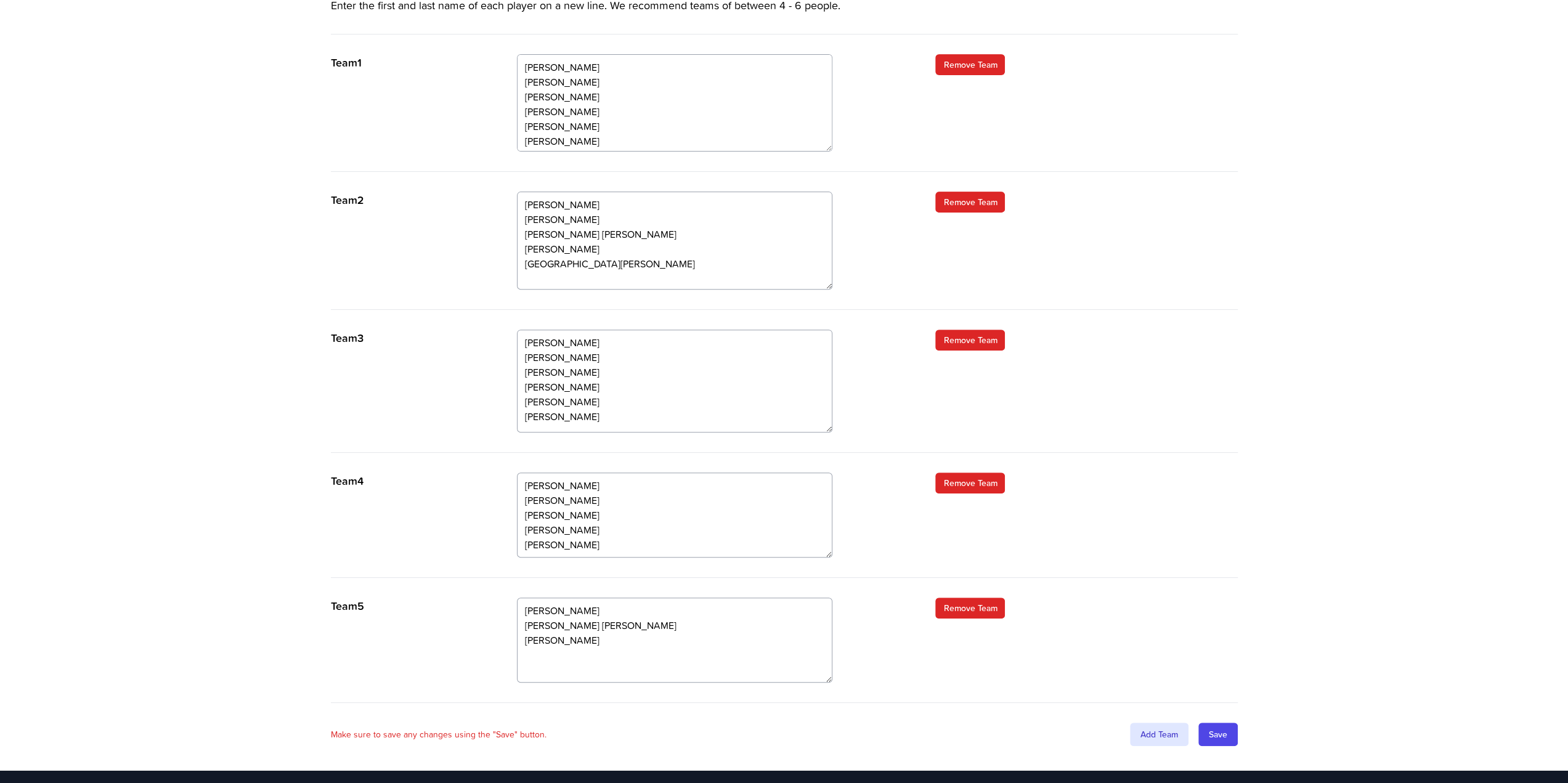
drag, startPoint x: 829, startPoint y: 408, endPoint x: 828, endPoint y: 426, distance: 18.0
click at [828, 426] on textarea "[PERSON_NAME] [PERSON_NAME] [PERSON_NAME] [PERSON_NAME] [PERSON_NAME] [PERSON_N…" at bounding box center [674, 381] width 316 height 103
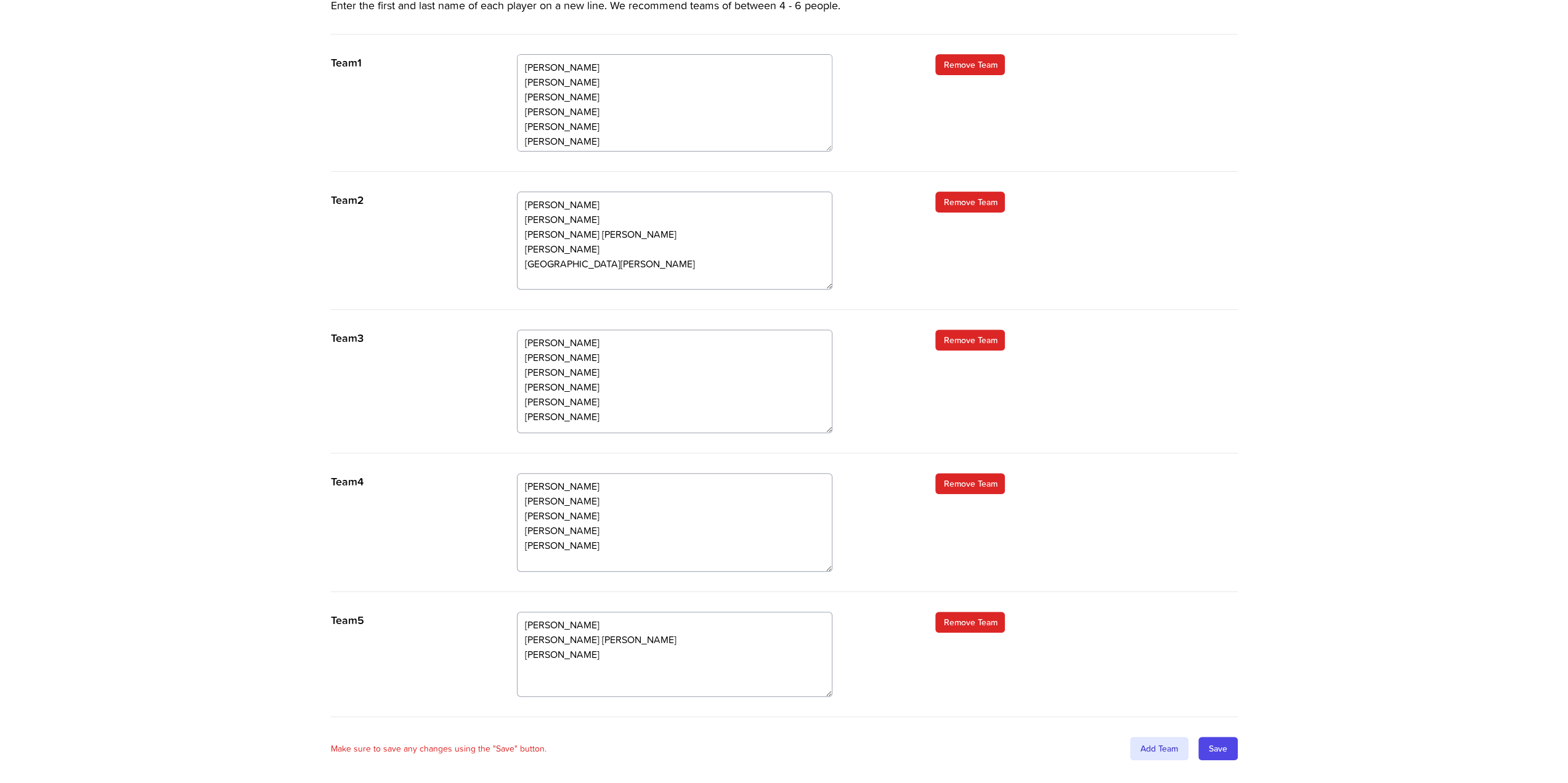
drag, startPoint x: 828, startPoint y: 554, endPoint x: 828, endPoint y: 568, distance: 14.0
click at [828, 568] on textarea "[PERSON_NAME] [PERSON_NAME] [PERSON_NAME] [PERSON_NAME] [PERSON_NAME]" at bounding box center [674, 523] width 316 height 99
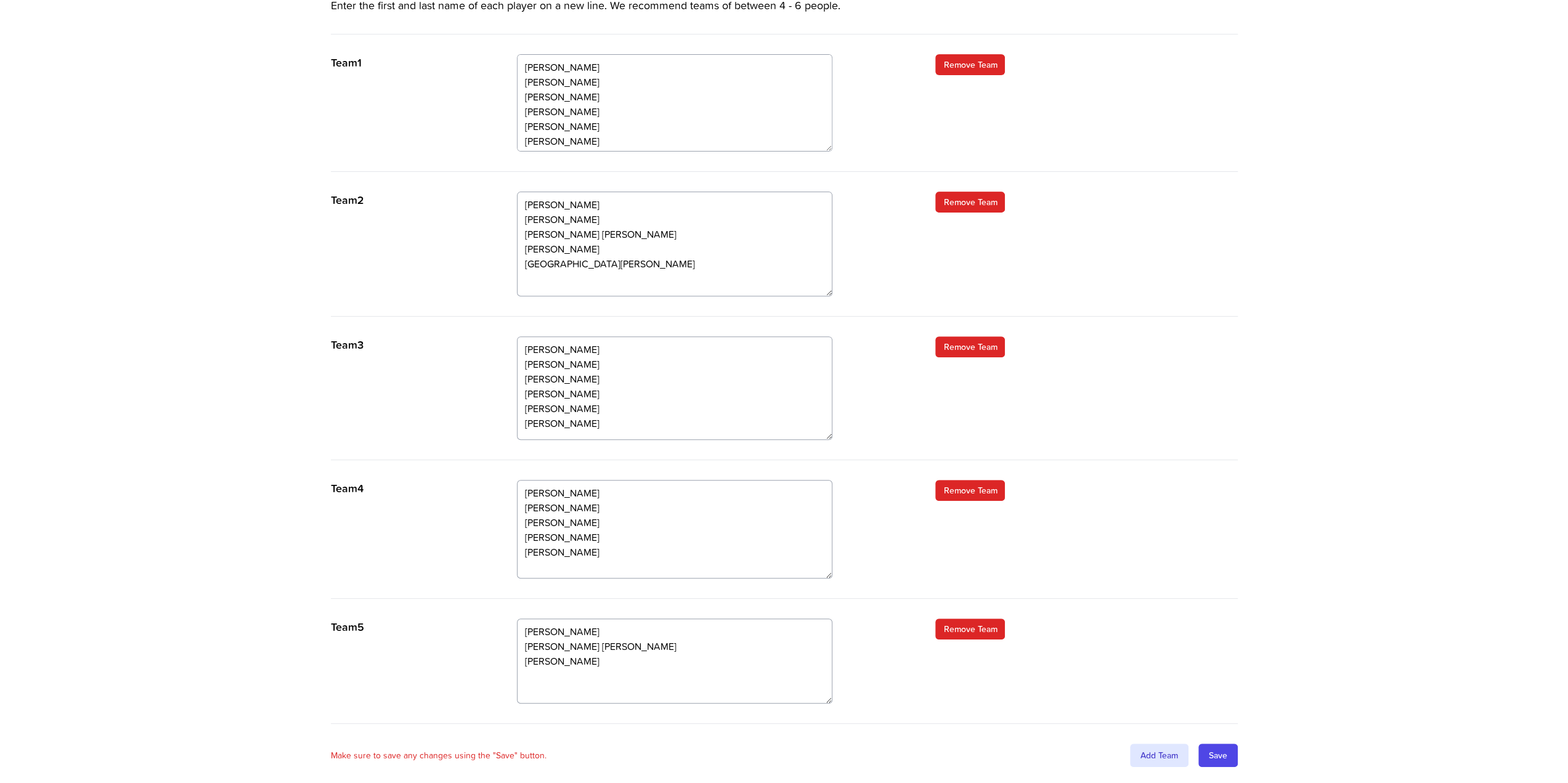
drag, startPoint x: 827, startPoint y: 285, endPoint x: 828, endPoint y: 292, distance: 7.1
click at [828, 292] on textarea "[PERSON_NAME] [PERSON_NAME] [PERSON_NAME] [PERSON_NAME] [PERSON_NAME] [GEOGRAPH…" at bounding box center [674, 244] width 316 height 105
click at [827, 150] on textarea "[PERSON_NAME] [PERSON_NAME] [PERSON_NAME] [PERSON_NAME] [PERSON_NAME] [PERSON_N…" at bounding box center [674, 105] width 316 height 101
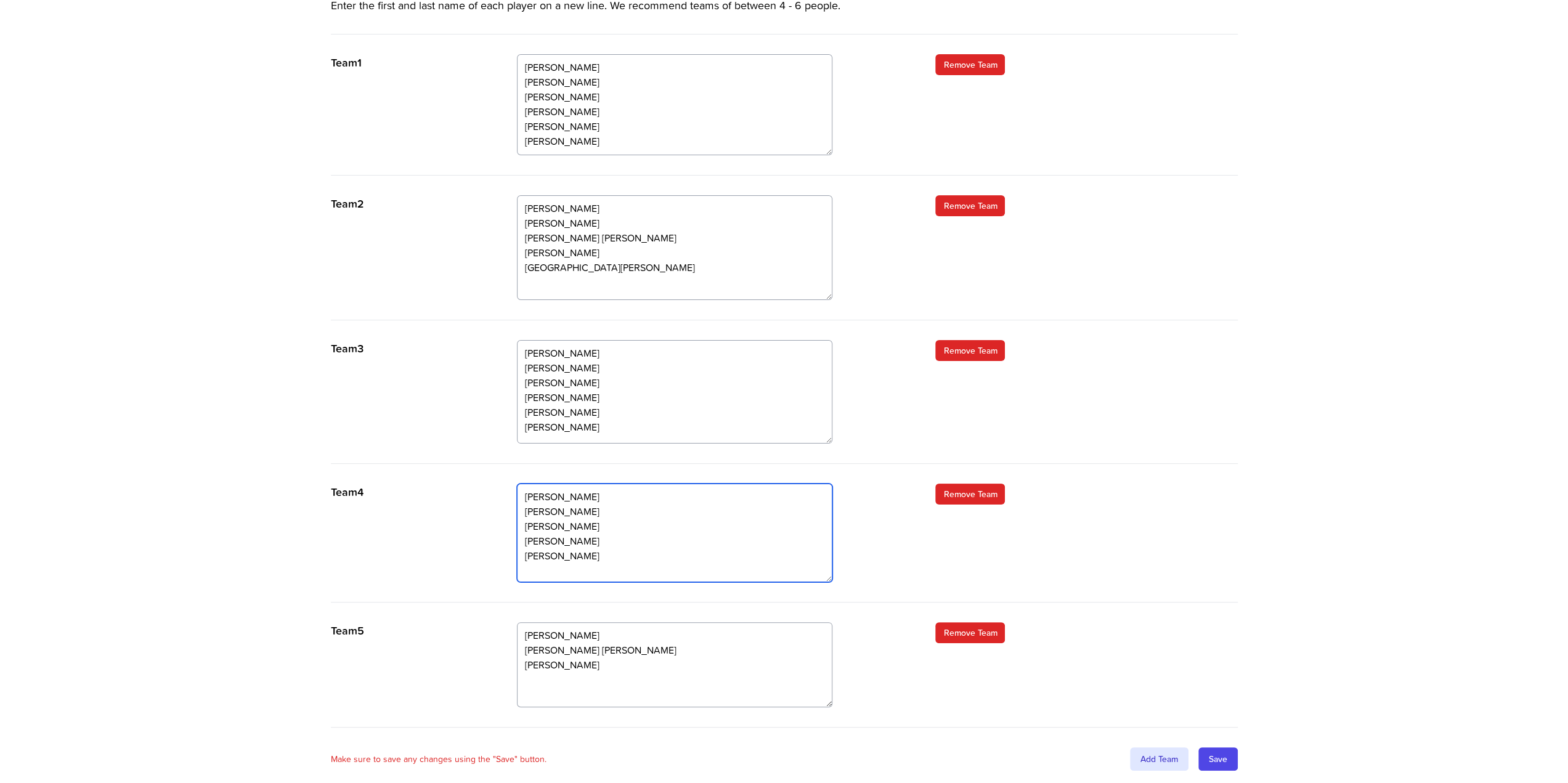
click at [586, 556] on textarea "[PERSON_NAME] [PERSON_NAME] [PERSON_NAME] [PERSON_NAME] [PERSON_NAME]" at bounding box center [674, 533] width 316 height 99
type textarea "[PERSON_NAME] [PERSON_NAME] [PERSON_NAME] [PERSON_NAME] [PERSON_NAME] [PERSON_N…"
click at [897, 583] on div "Team 4 [PERSON_NAME] [PERSON_NAME] [PERSON_NAME] [PERSON_NAME] [PERSON_NAME] Re…" at bounding box center [784, 543] width 907 height 119
click at [1214, 755] on input "Save" at bounding box center [1218, 758] width 40 height 23
